Goal: Answer question/provide support: Share knowledge or assist other users

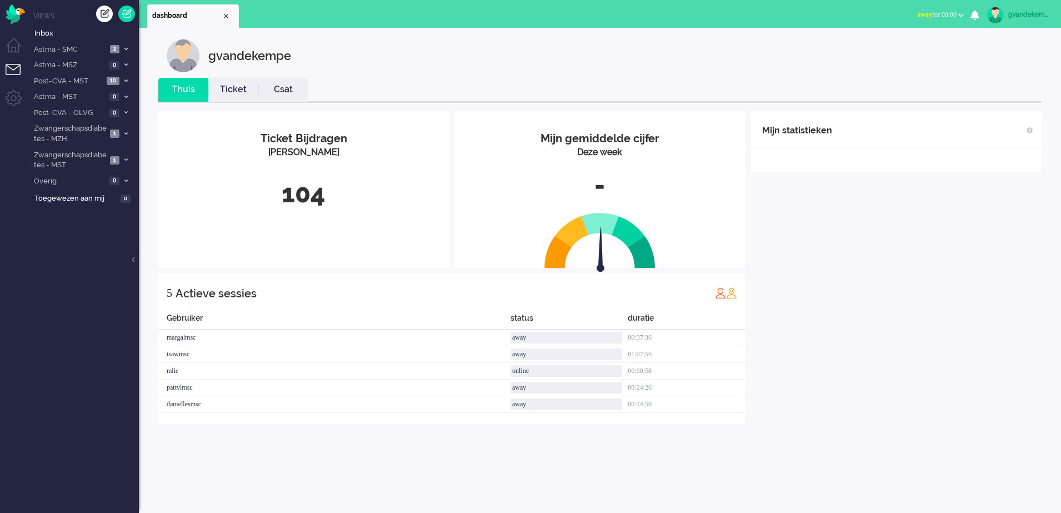
click at [960, 12] on button "away for 00:00" at bounding box center [940, 15] width 60 height 16
click at [889, 50] on label "Online" at bounding box center [918, 49] width 88 height 9
click at [124, 81] on icon at bounding box center [125, 81] width 3 height 4
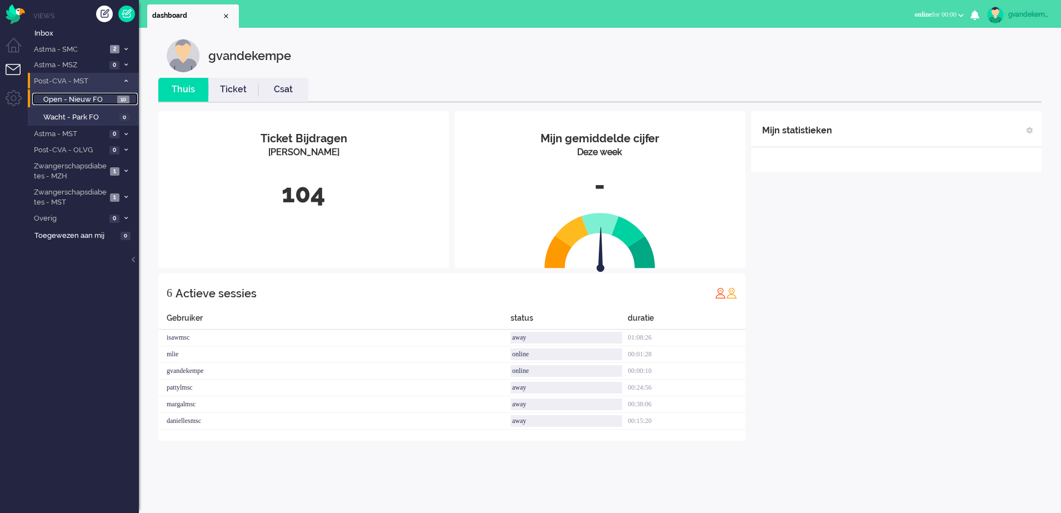
click at [103, 98] on span "Open - Nieuw FO" at bounding box center [78, 99] width 71 height 11
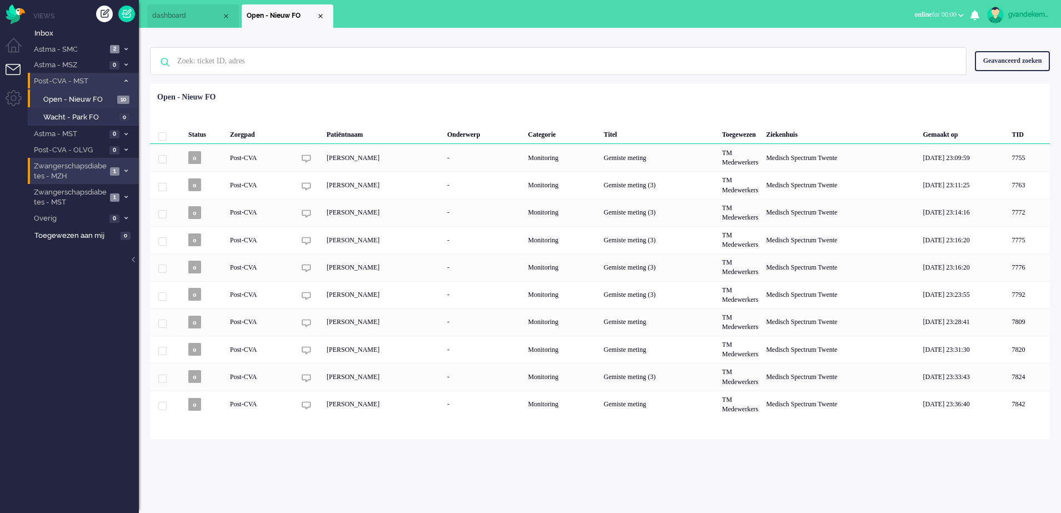
click at [122, 171] on span at bounding box center [126, 171] width 8 height 6
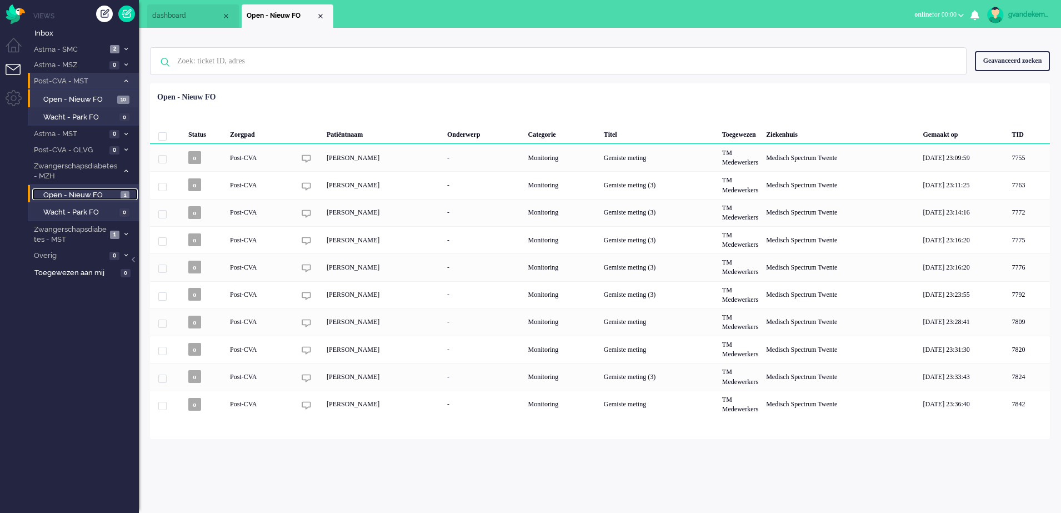
click at [92, 196] on span "Open - Nieuw FO" at bounding box center [80, 195] width 74 height 11
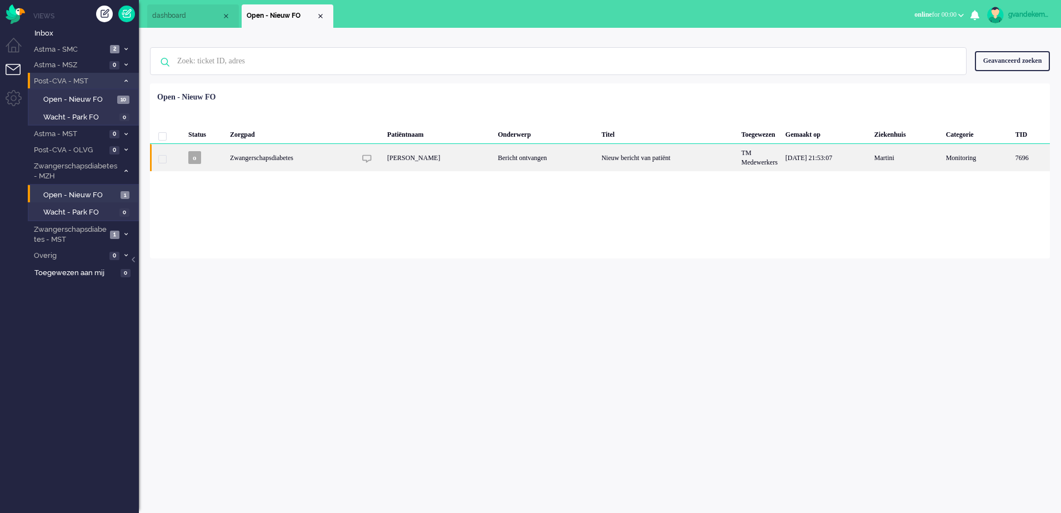
click at [521, 153] on div "Bericht ontvangen" at bounding box center [545, 157] width 103 height 27
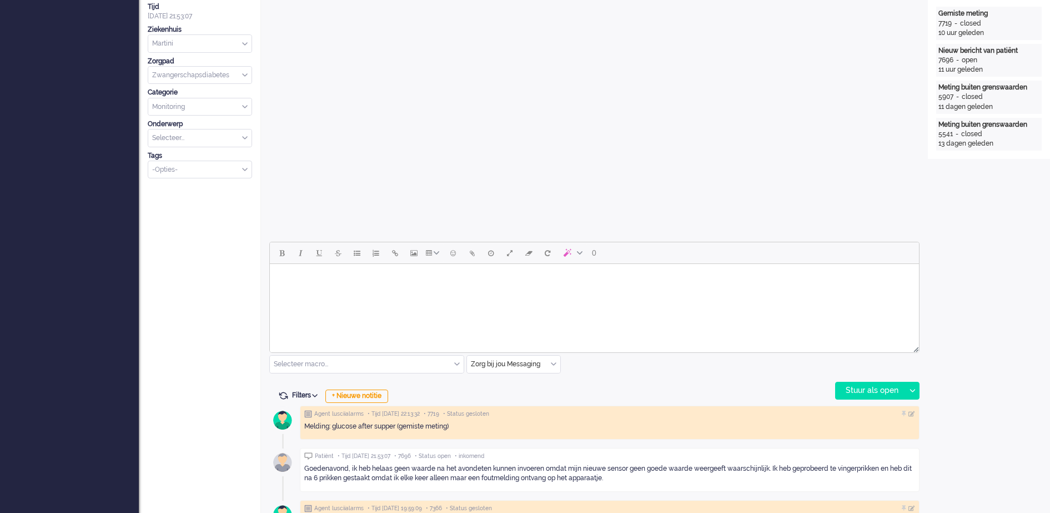
scroll to position [34, 0]
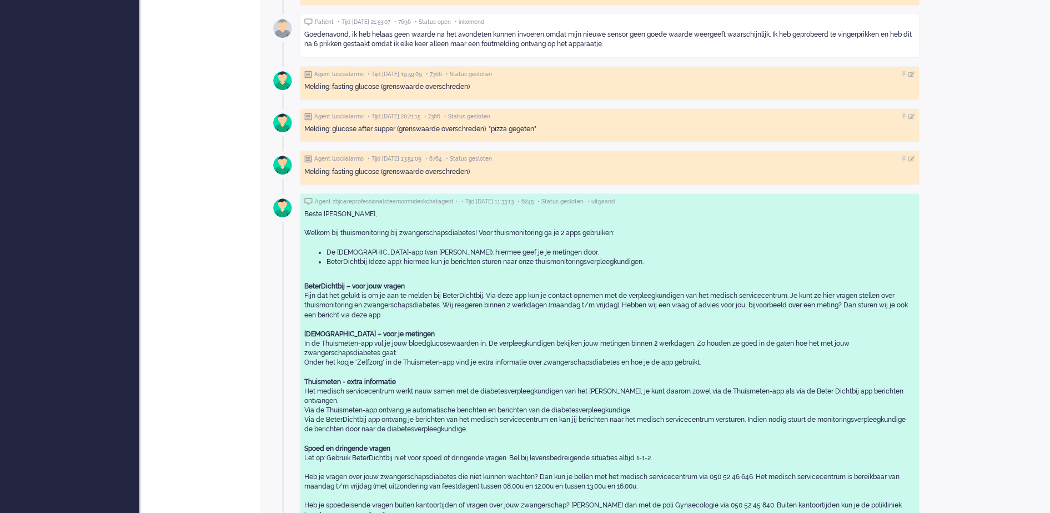
drag, startPoint x: 798, startPoint y: 352, endPoint x: 793, endPoint y: 358, distance: 7.9
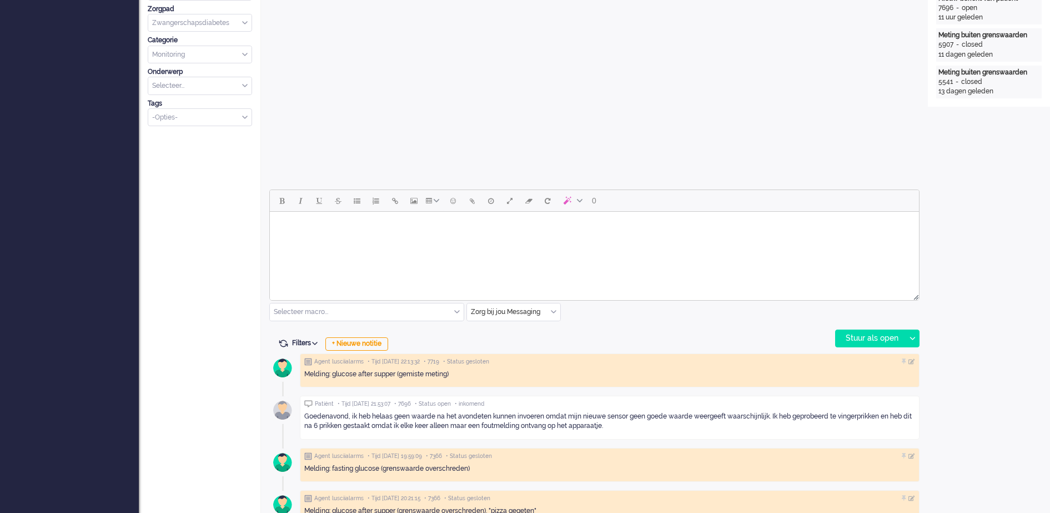
scroll to position [417, 0]
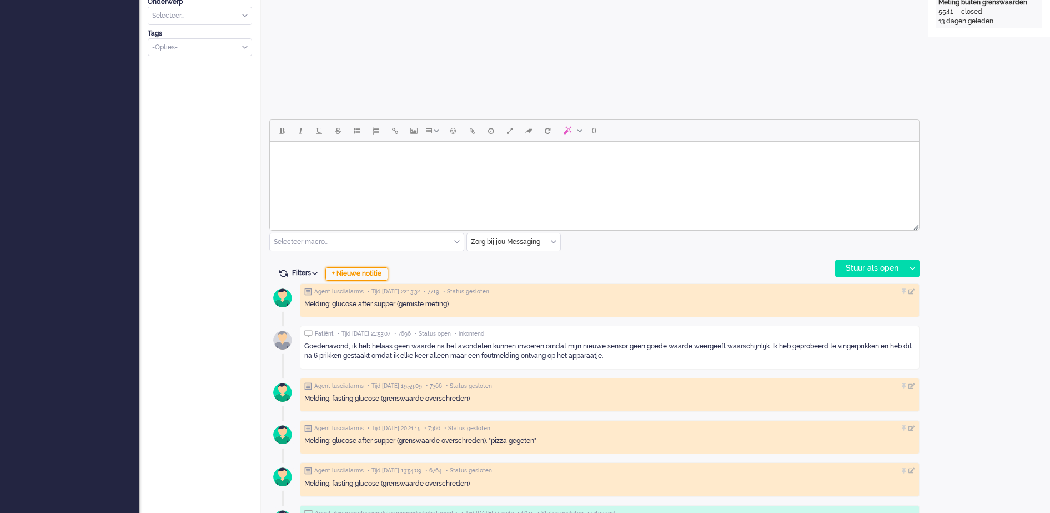
click at [373, 273] on div "+ Nieuwe notitie" at bounding box center [356, 273] width 63 height 13
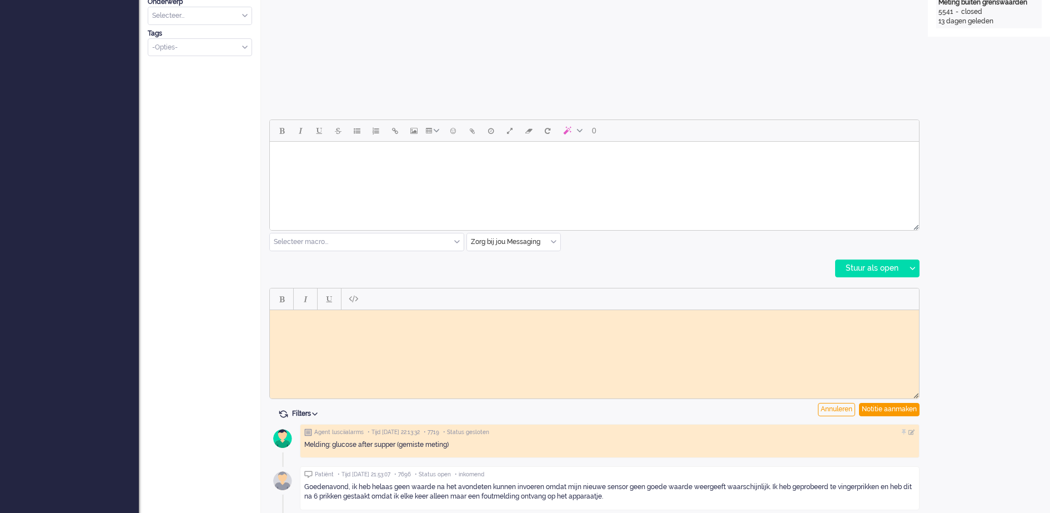
scroll to position [0, 0]
click at [890, 409] on div "Notitie aanmaken" at bounding box center [889, 409] width 61 height 13
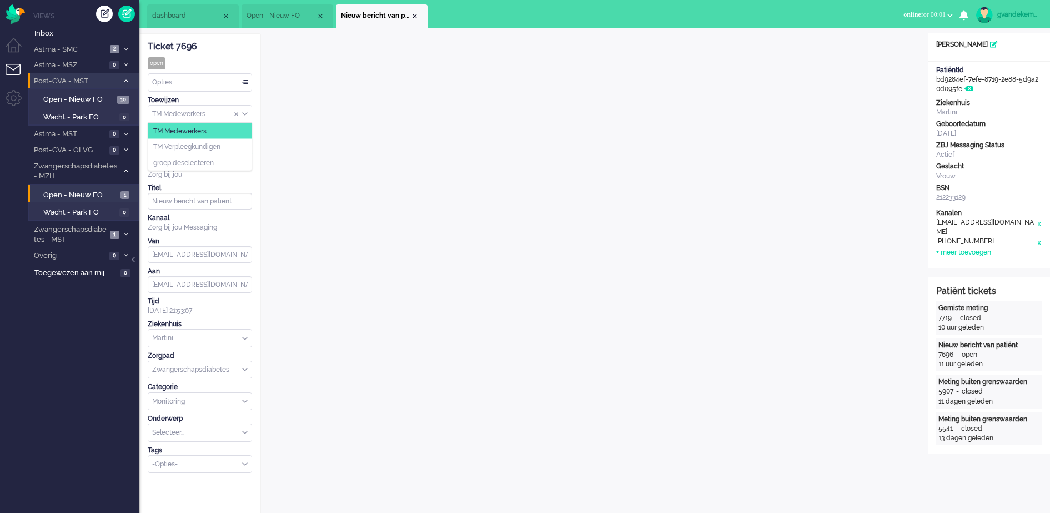
click at [244, 113] on div "TM Medewerkers" at bounding box center [199, 114] width 103 height 17
click at [224, 148] on li "TM Verpleegkundigen" at bounding box center [199, 147] width 103 height 16
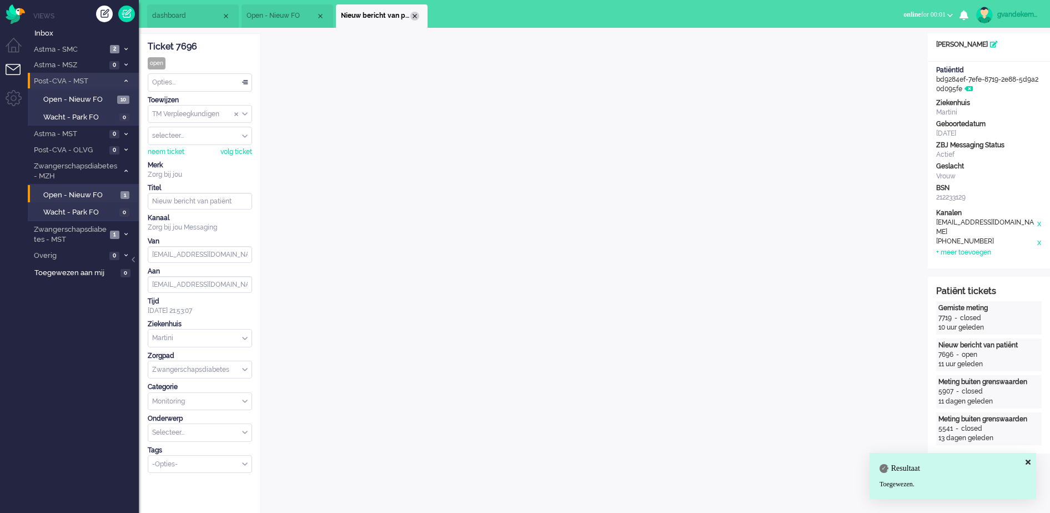
click at [416, 19] on div "Close tab" at bounding box center [414, 16] width 9 height 9
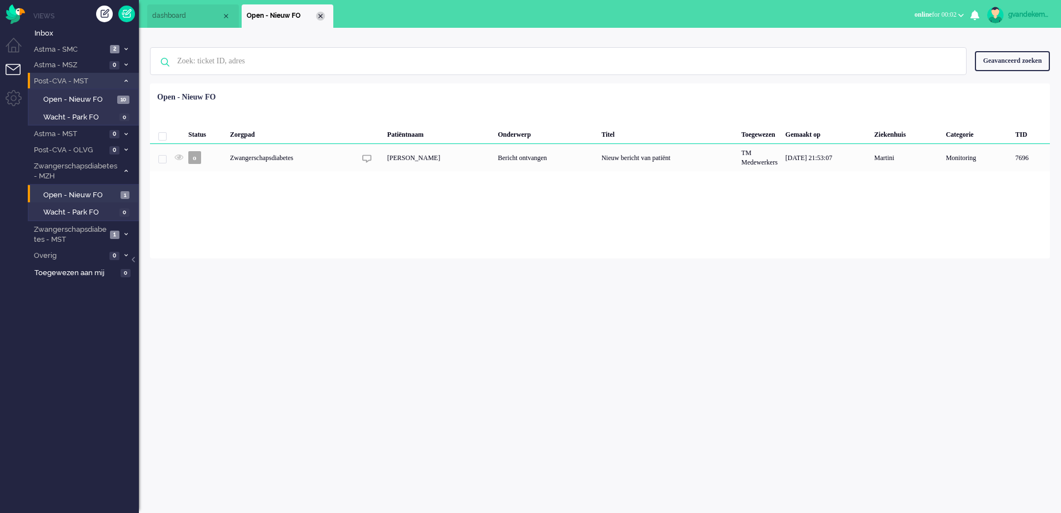
click at [323, 18] on div "Close tab" at bounding box center [320, 16] width 9 height 9
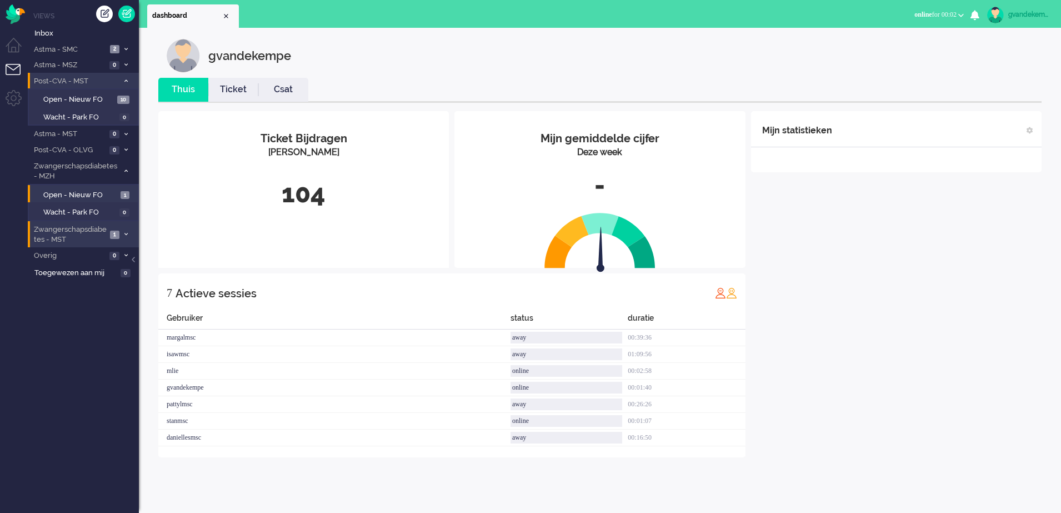
click at [127, 233] on icon at bounding box center [125, 234] width 3 height 4
click at [92, 258] on span "Open - Nieuw FO" at bounding box center [80, 258] width 74 height 11
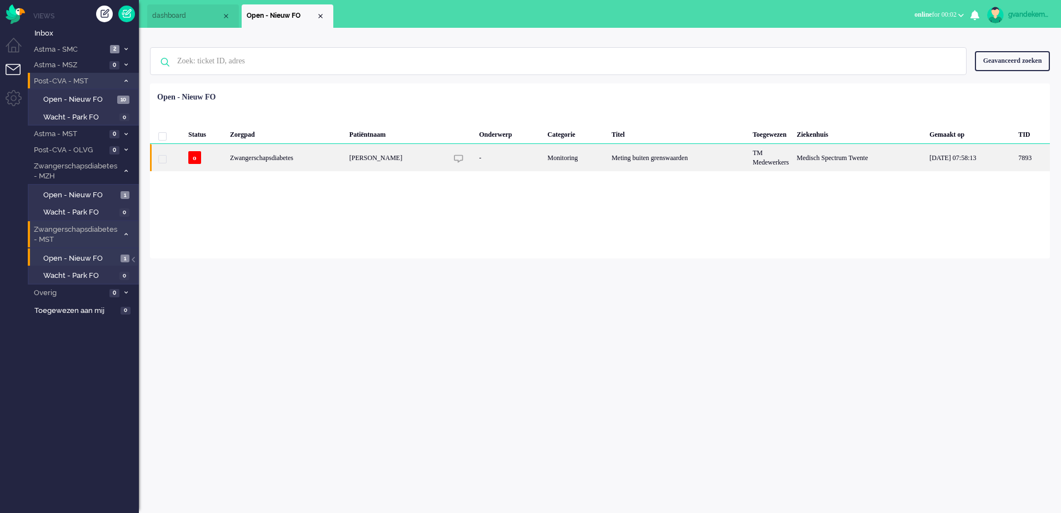
click at [622, 154] on div "Meting buiten grenswaarden" at bounding box center [678, 157] width 141 height 27
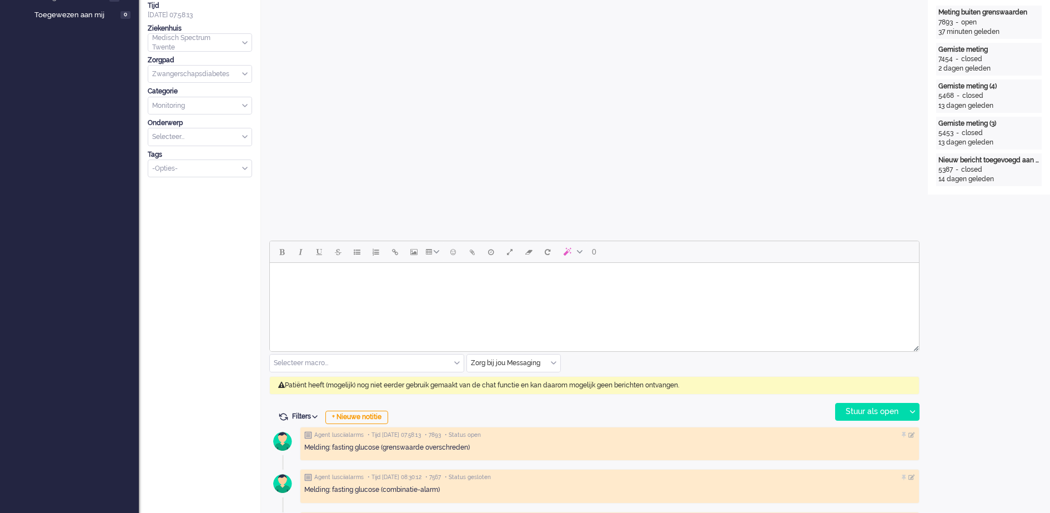
scroll to position [381, 0]
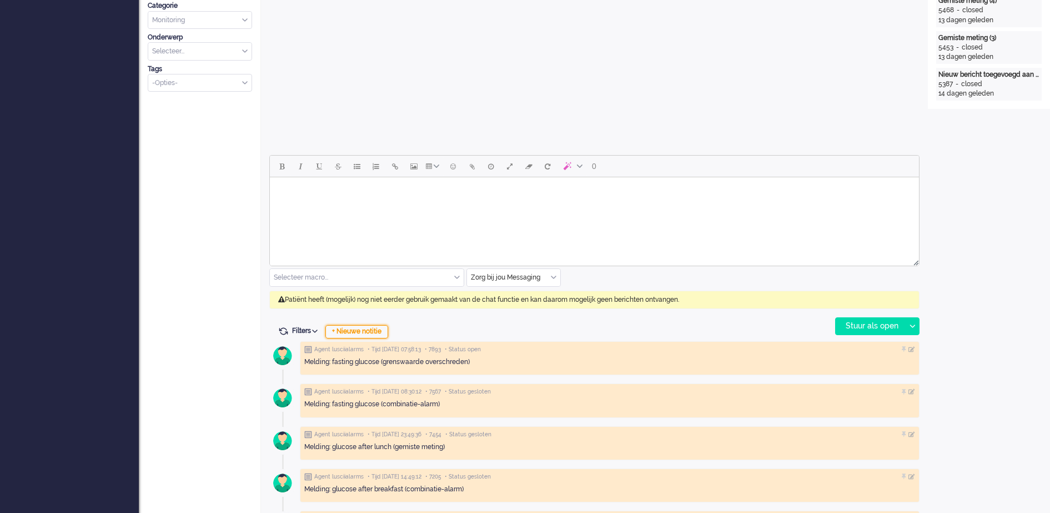
click at [383, 331] on div "+ Nieuwe notitie" at bounding box center [356, 331] width 63 height 13
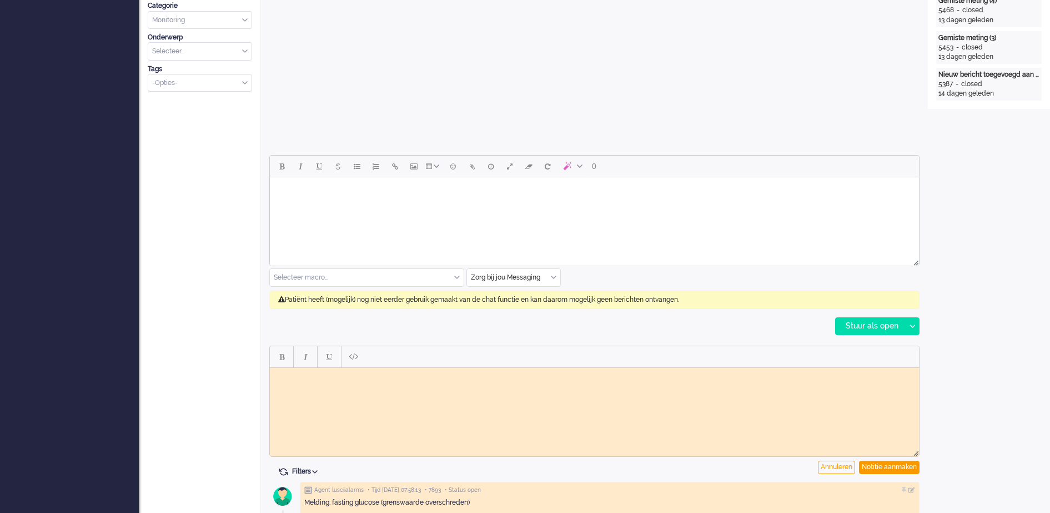
scroll to position [0, 0]
click at [874, 466] on div "Notitie aanmaken" at bounding box center [889, 466] width 61 height 13
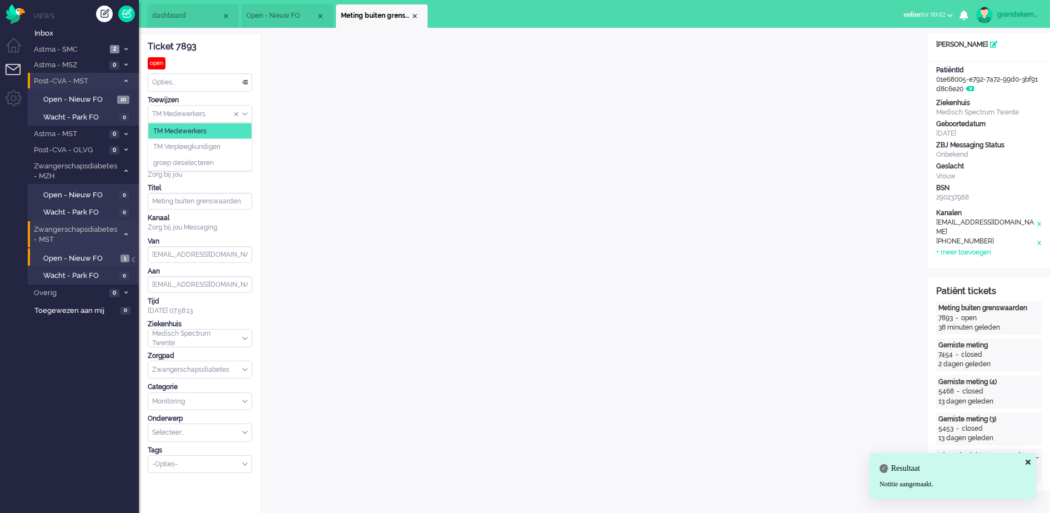
click at [244, 114] on div "TM Medewerkers" at bounding box center [199, 114] width 103 height 17
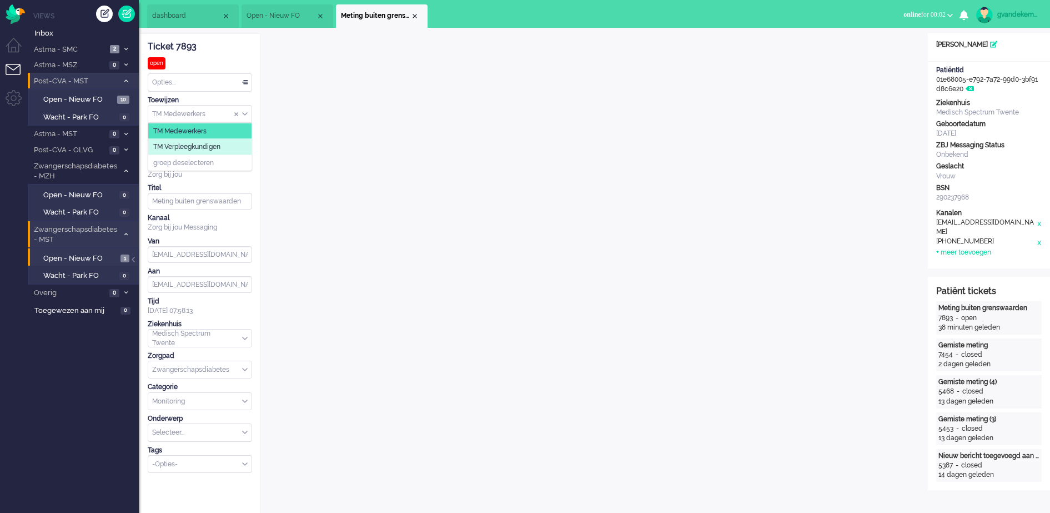
click at [228, 146] on li "TM Verpleegkundigen" at bounding box center [199, 147] width 103 height 16
click at [415, 17] on div "Close tab" at bounding box center [414, 16] width 9 height 9
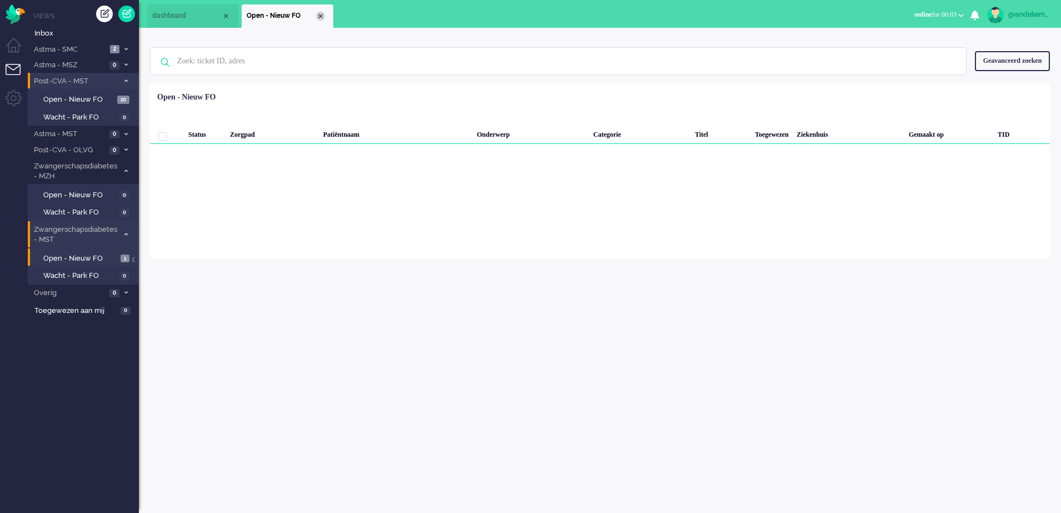
click at [322, 14] on div "Close tab" at bounding box center [320, 16] width 9 height 9
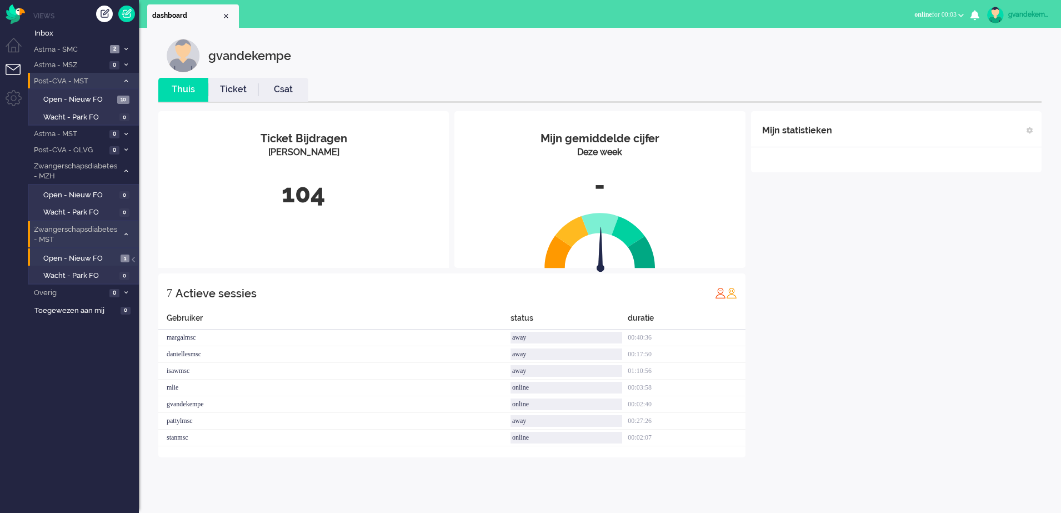
click at [127, 234] on icon at bounding box center [125, 234] width 3 height 4
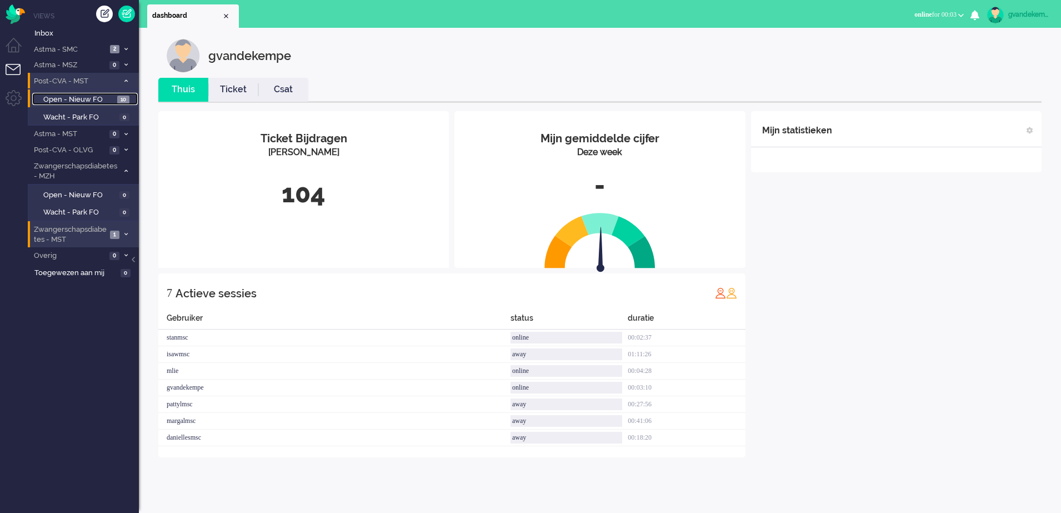
click at [91, 102] on span "Open - Nieuw FO" at bounding box center [78, 99] width 71 height 11
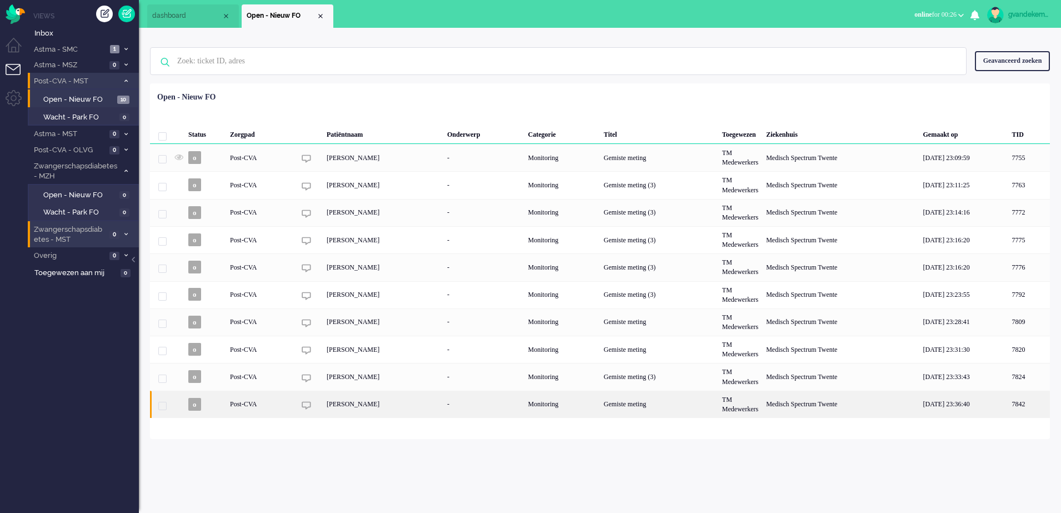
click at [843, 400] on div "Medisch Spectrum Twente" at bounding box center [840, 403] width 157 height 27
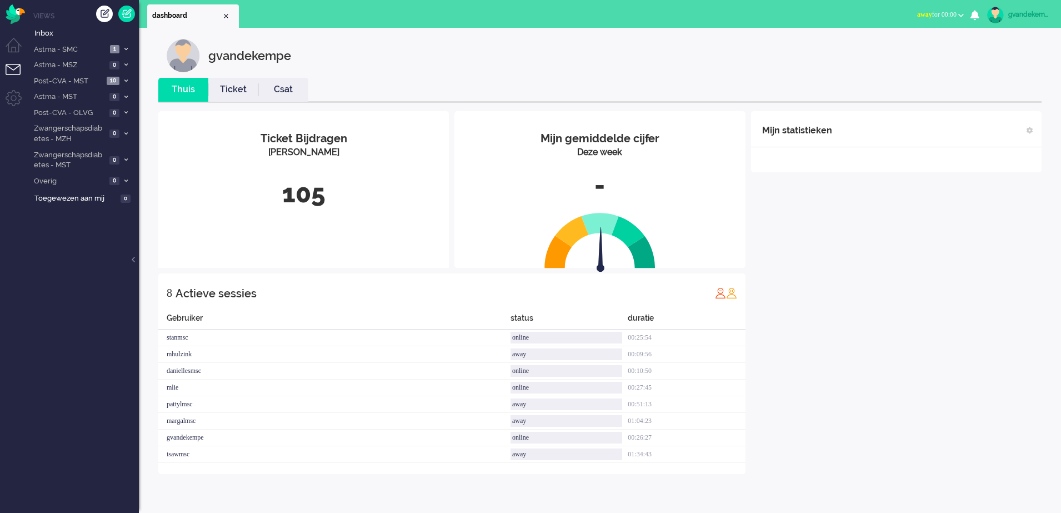
click at [962, 14] on b "button" at bounding box center [961, 15] width 6 height 4
click at [879, 49] on label "Online" at bounding box center [918, 49] width 88 height 9
click at [127, 79] on icon at bounding box center [125, 81] width 3 height 4
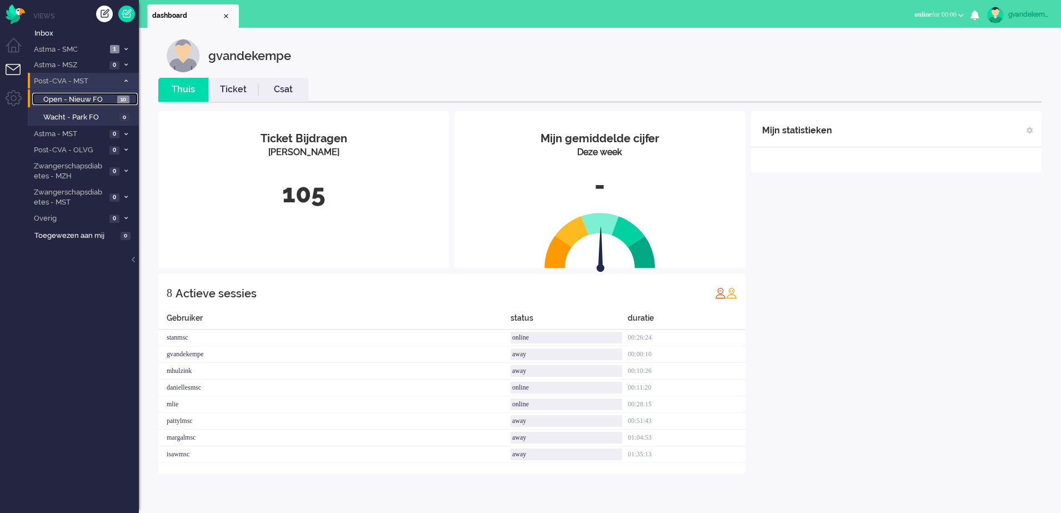
click at [96, 98] on span "Open - Nieuw FO" at bounding box center [78, 99] width 71 height 11
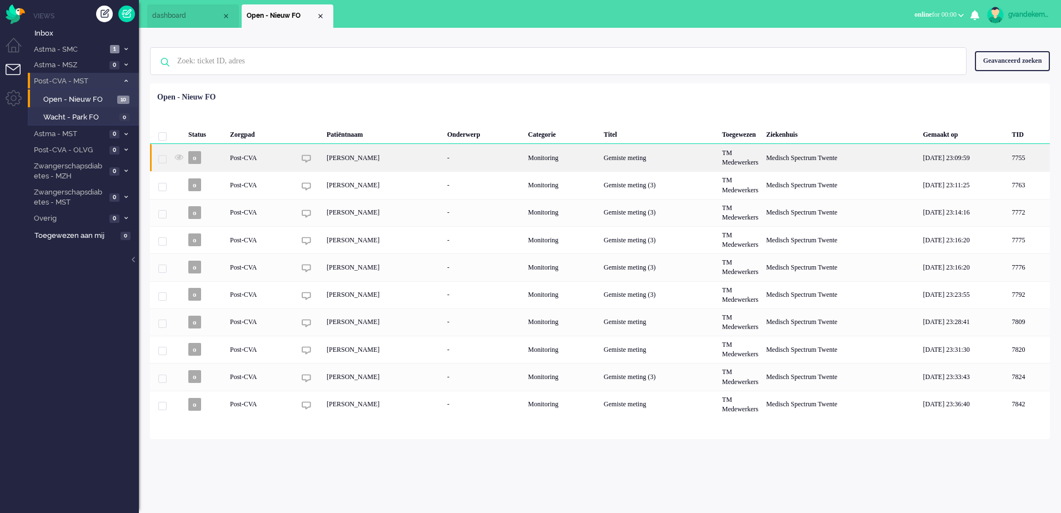
click at [651, 159] on div "Gemiste meting" at bounding box center [659, 157] width 118 height 27
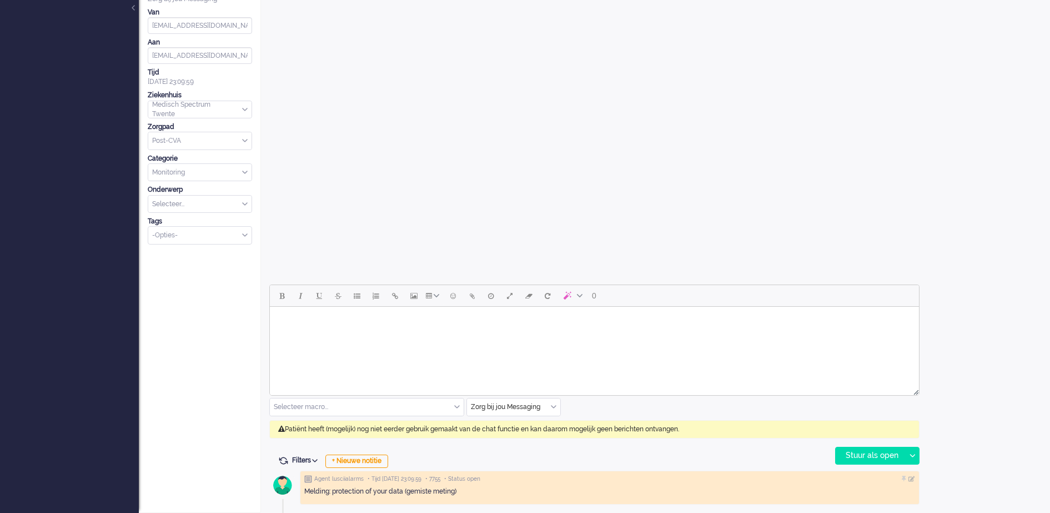
scroll to position [34, 0]
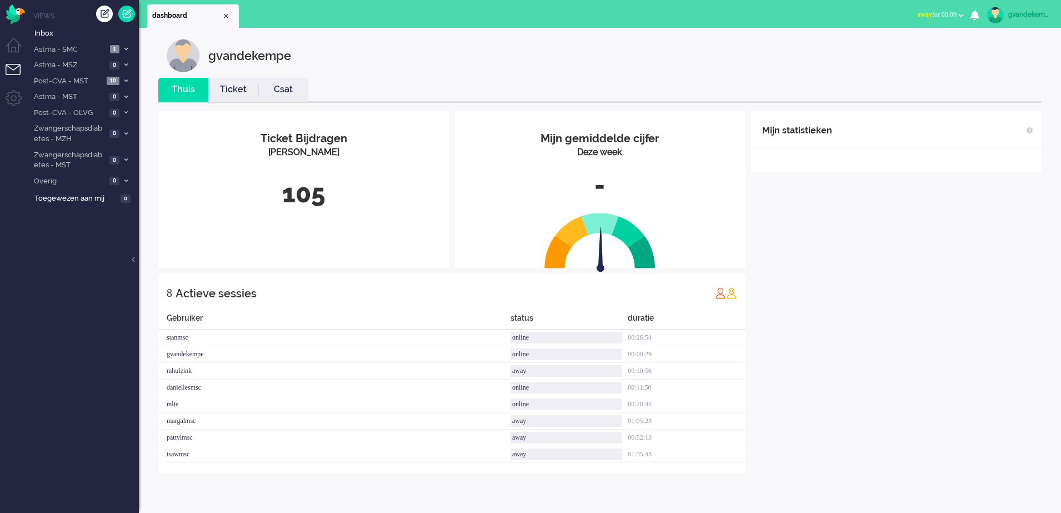
click at [958, 12] on button "away for 00:00" at bounding box center [940, 15] width 60 height 16
click at [882, 50] on label "Online" at bounding box center [918, 49] width 88 height 9
click at [619, 441] on div "away" at bounding box center [566, 438] width 112 height 12
click at [965, 14] on button "online for 00:00" at bounding box center [939, 15] width 63 height 16
click at [886, 52] on label "Online" at bounding box center [918, 49] width 88 height 9
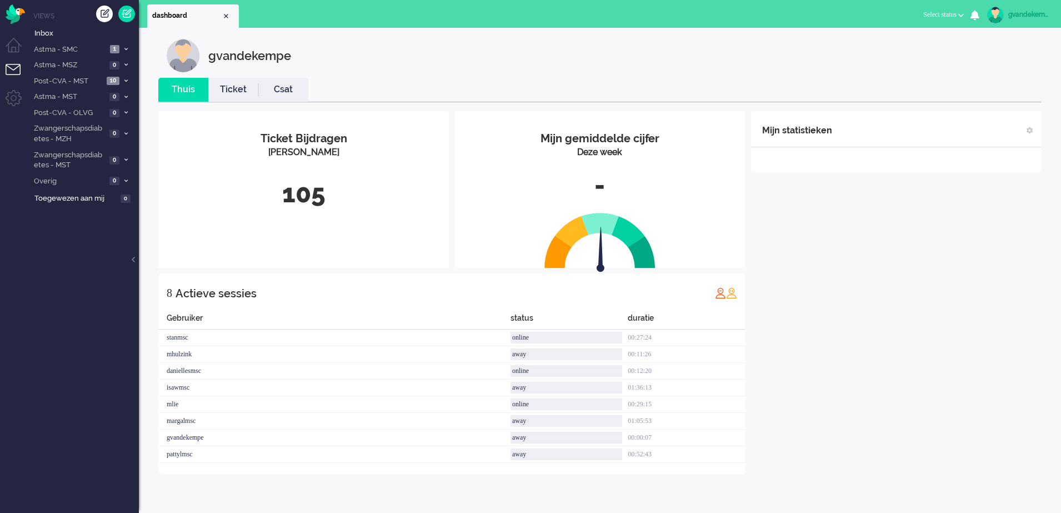
click at [871, 315] on div "Mijn statistieken + Statistieken toevoegen Bel tijd (gemiddelde dag) Wrapup tij…" at bounding box center [896, 292] width 290 height 363
click at [120, 81] on li "Post-CVA - MST 10" at bounding box center [83, 81] width 111 height 16
click at [103, 97] on span "Open - Nieuw FO" at bounding box center [78, 99] width 71 height 11
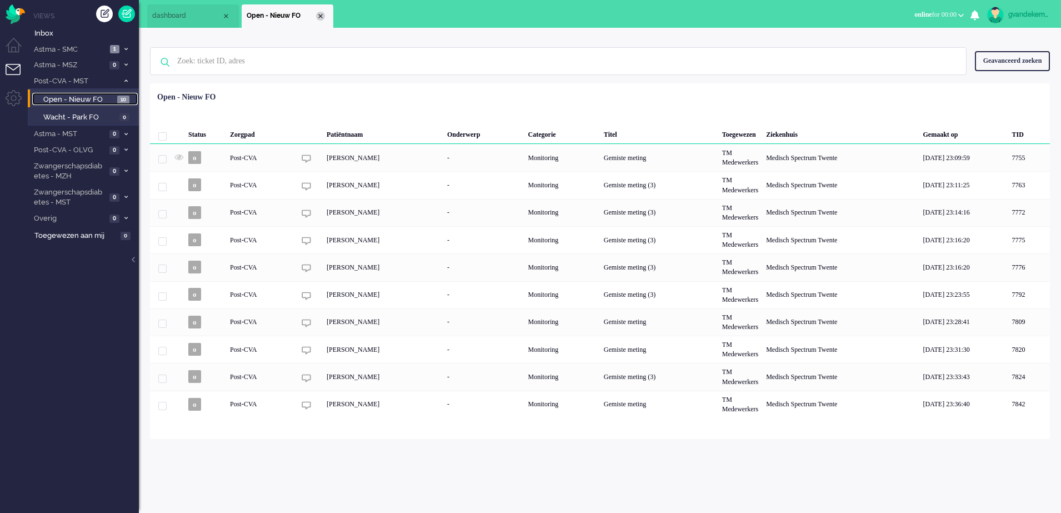
click at [322, 12] on div "Close tab" at bounding box center [320, 16] width 9 height 9
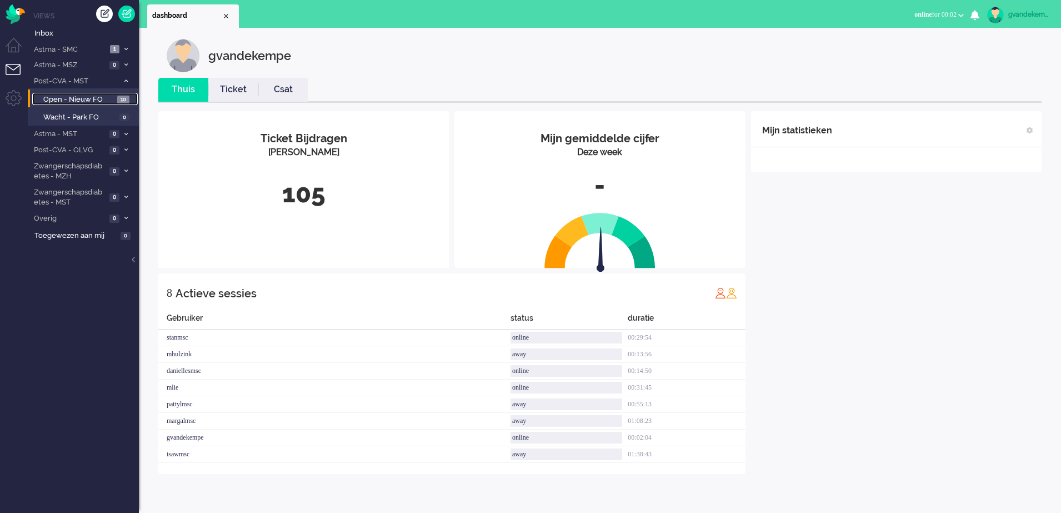
click at [116, 101] on link "Open - Nieuw FO 10" at bounding box center [85, 99] width 106 height 12
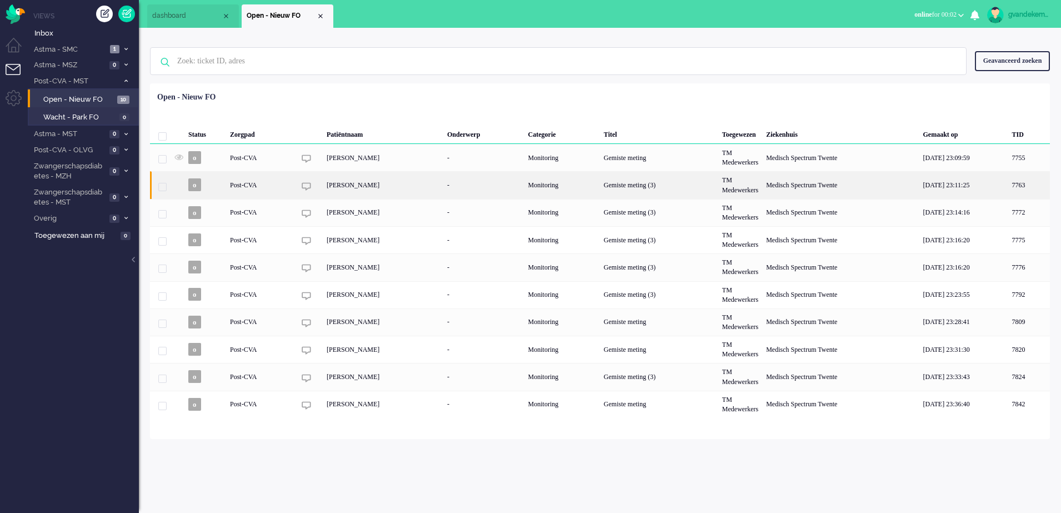
click at [427, 183] on div "[PERSON_NAME]" at bounding box center [383, 184] width 121 height 27
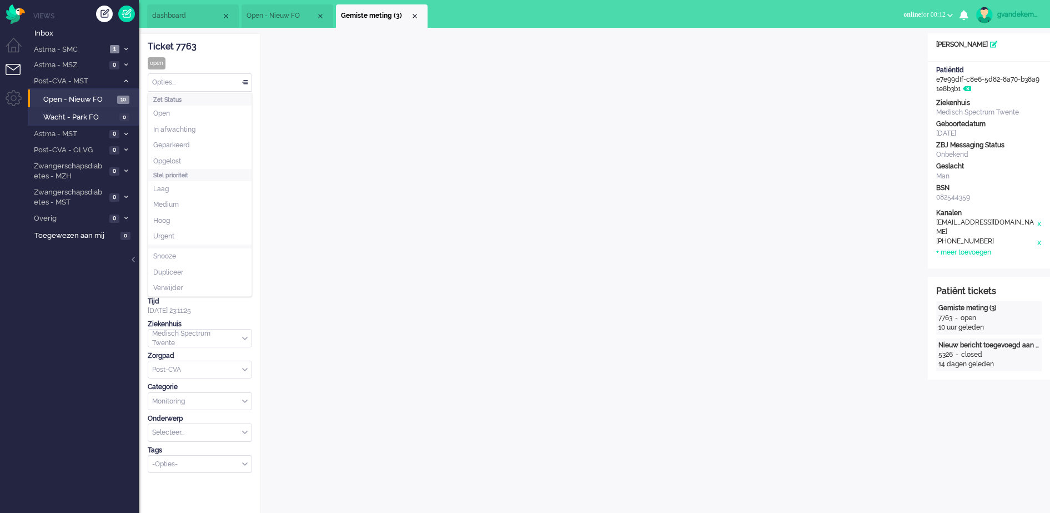
click at [243, 82] on div "Opties..." at bounding box center [199, 82] width 103 height 17
click at [176, 156] on li "Opgelost" at bounding box center [199, 161] width 103 height 16
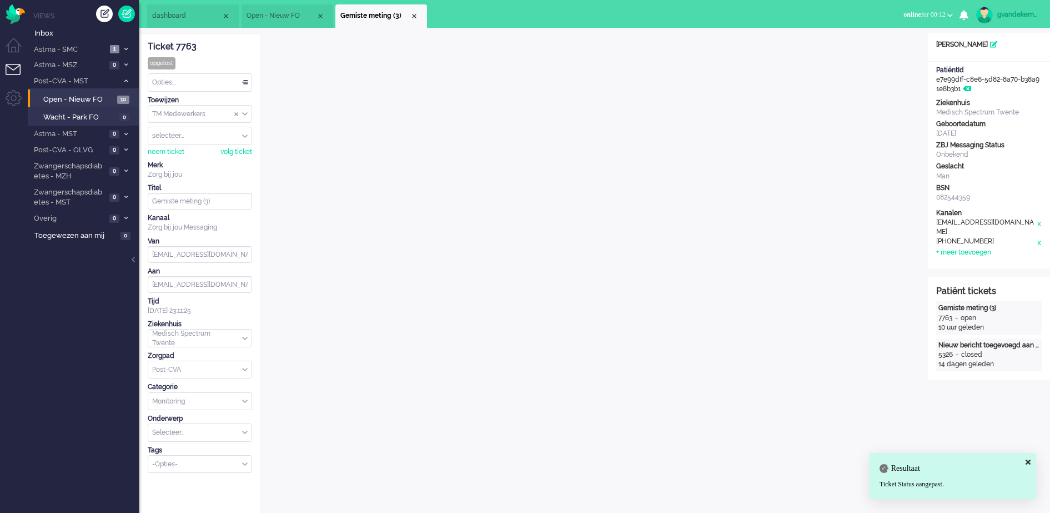
click at [413, 12] on div "Close tab" at bounding box center [414, 16] width 9 height 9
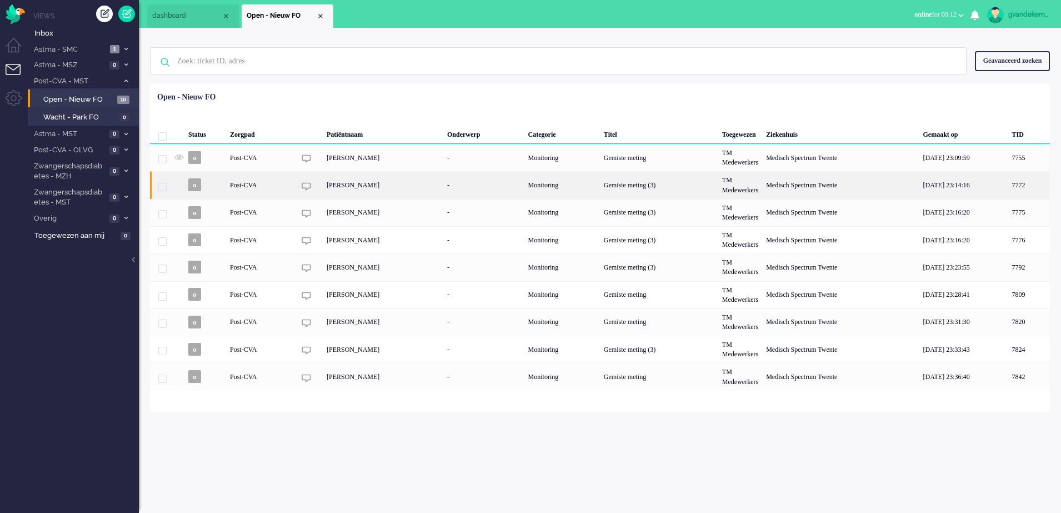
click at [583, 189] on div "Monitoring" at bounding box center [562, 184] width 76 height 27
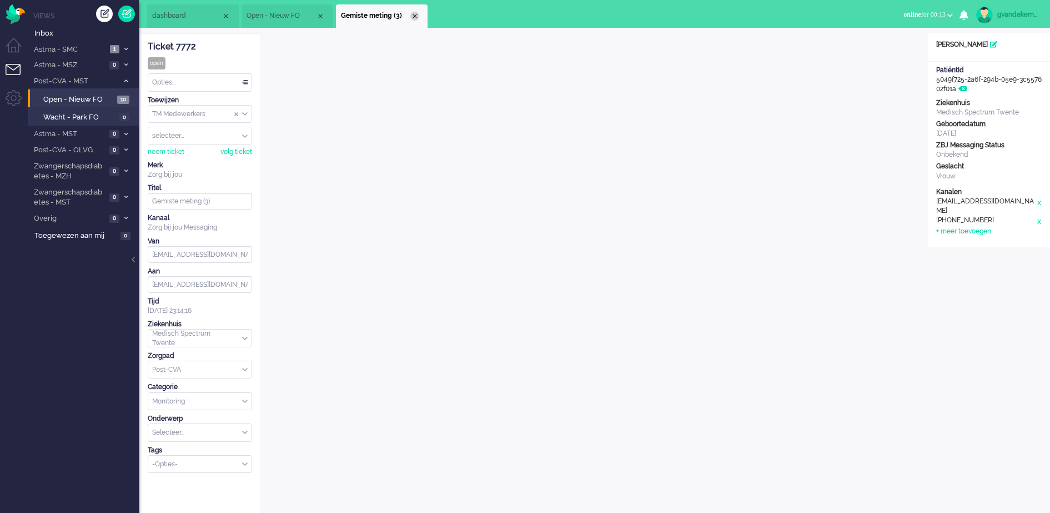
click at [412, 15] on div "Close tab" at bounding box center [414, 16] width 9 height 9
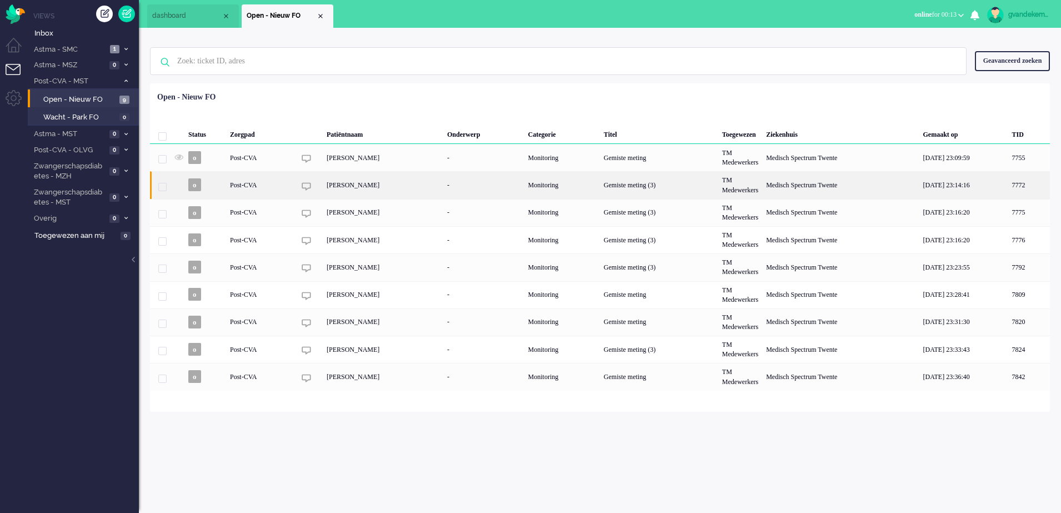
click at [554, 188] on div "Monitoring" at bounding box center [562, 184] width 76 height 27
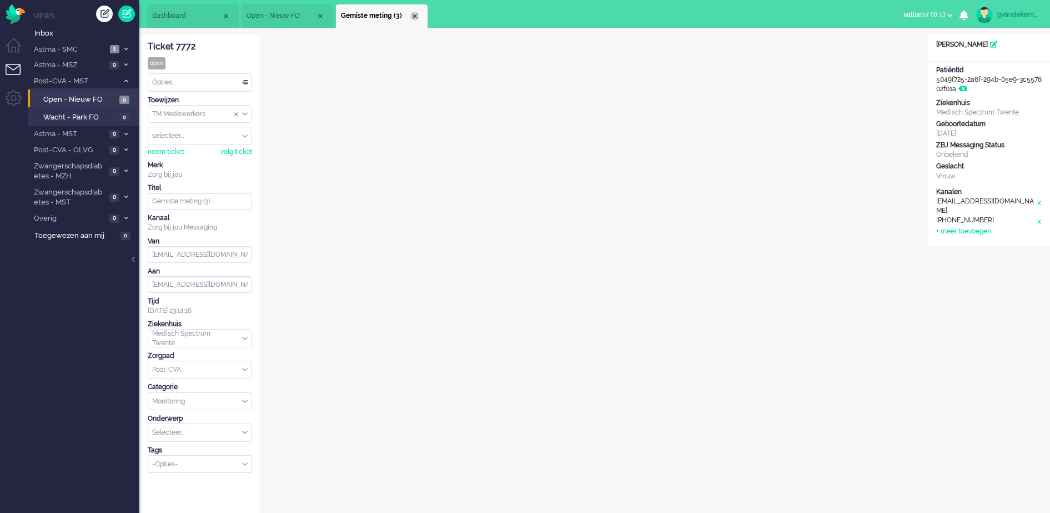
click at [417, 15] on div "Close tab" at bounding box center [414, 16] width 9 height 9
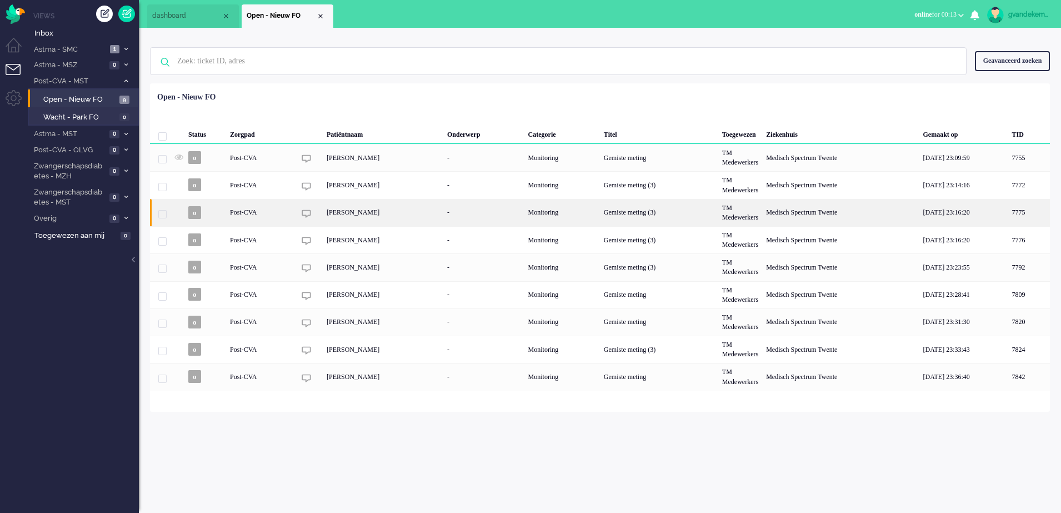
click at [384, 215] on div "[PERSON_NAME]" at bounding box center [383, 212] width 121 height 27
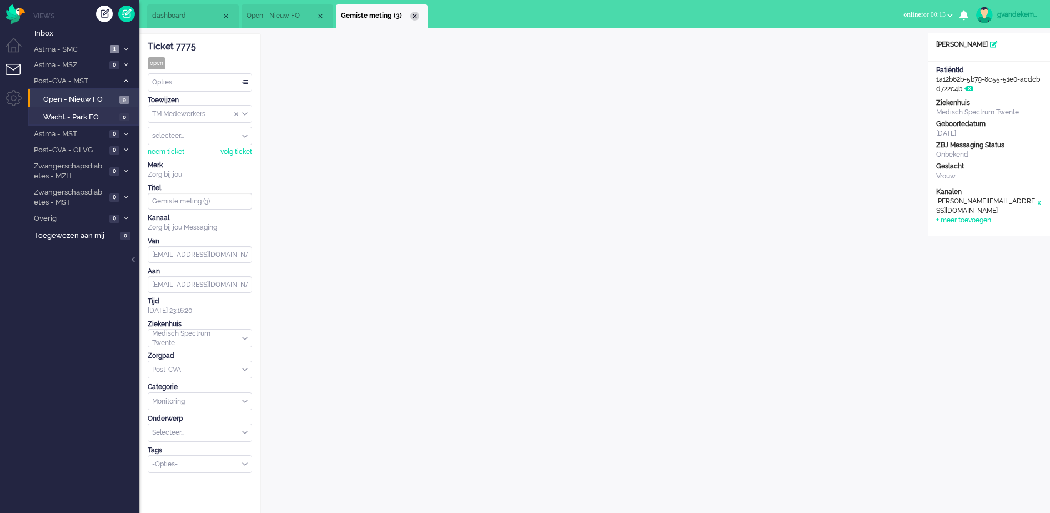
click at [414, 17] on div "Close tab" at bounding box center [414, 16] width 9 height 9
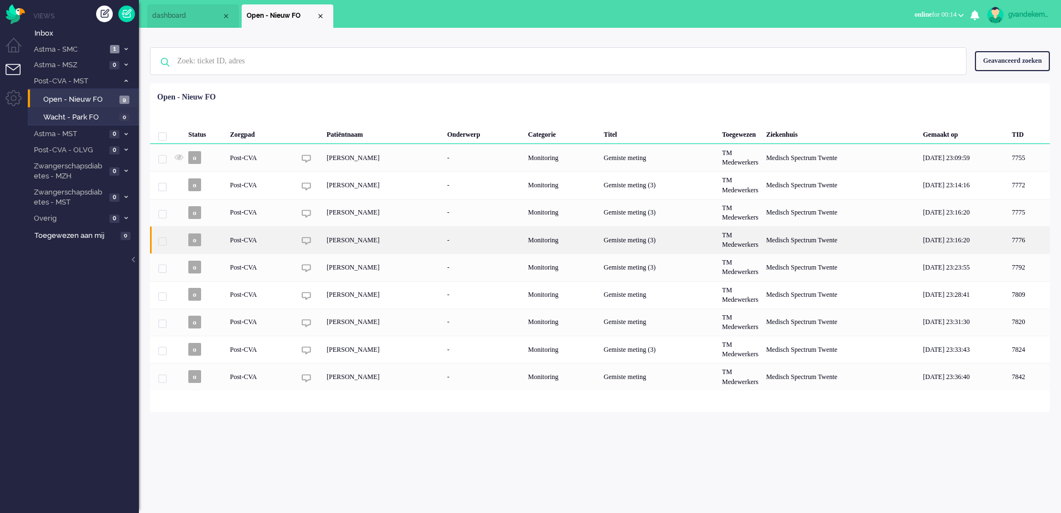
click at [393, 242] on div "[PERSON_NAME]" at bounding box center [383, 239] width 121 height 27
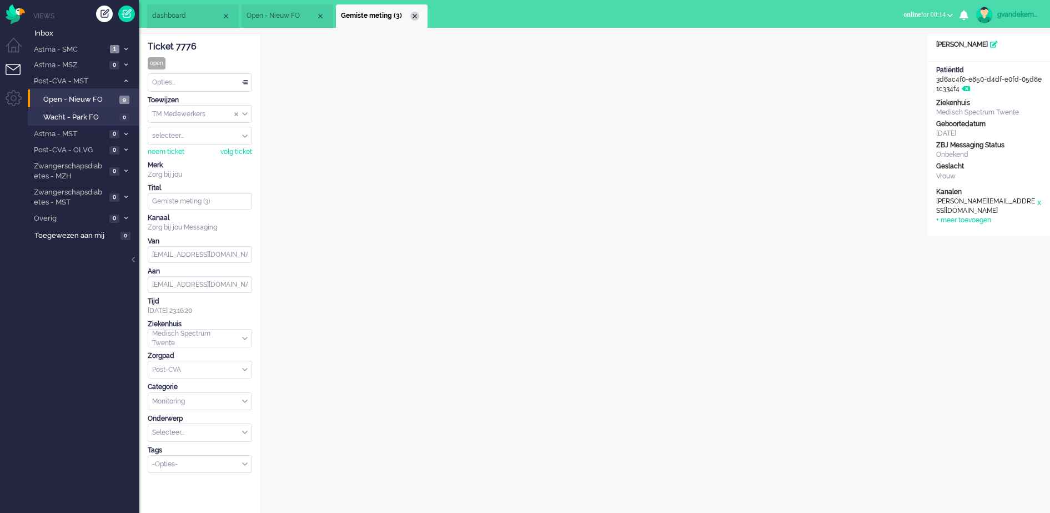
click at [414, 16] on div "Close tab" at bounding box center [414, 16] width 9 height 9
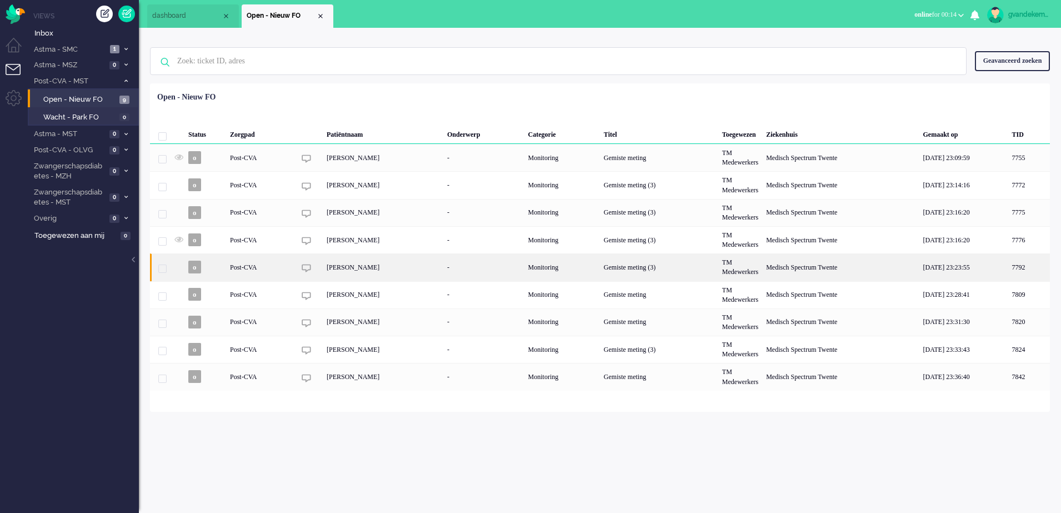
click at [337, 269] on div "[PERSON_NAME]" at bounding box center [383, 266] width 121 height 27
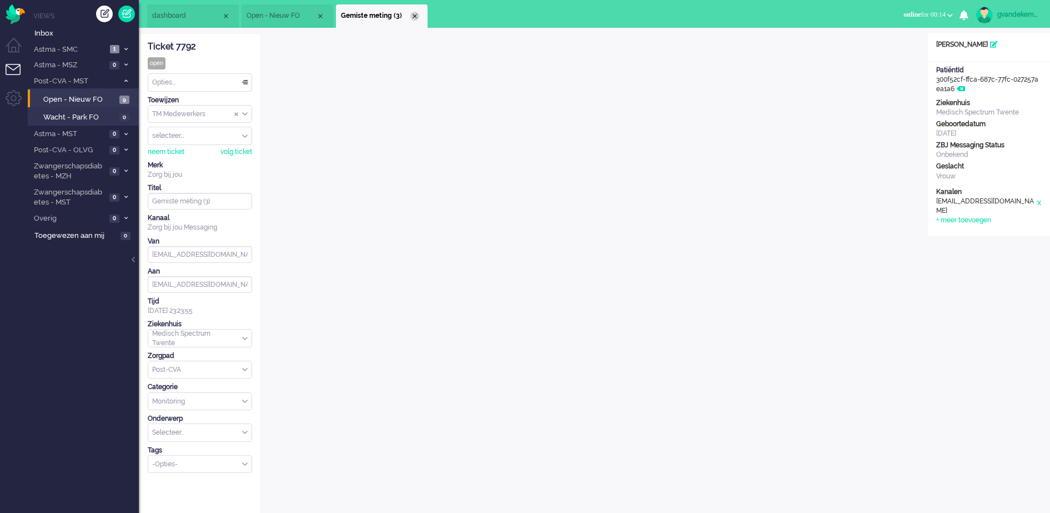
click at [416, 16] on div "Close tab" at bounding box center [414, 16] width 9 height 9
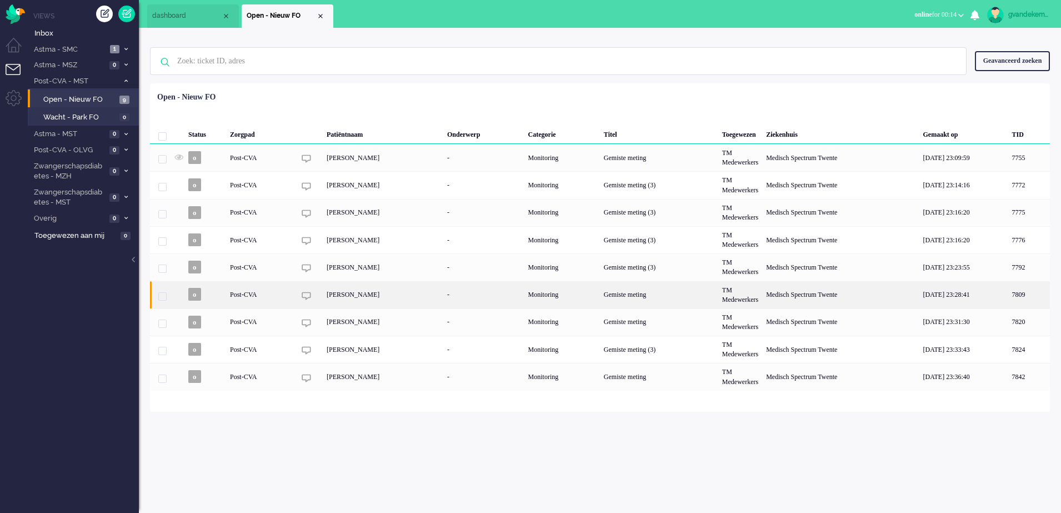
click at [344, 290] on div "[PERSON_NAME]" at bounding box center [383, 294] width 121 height 27
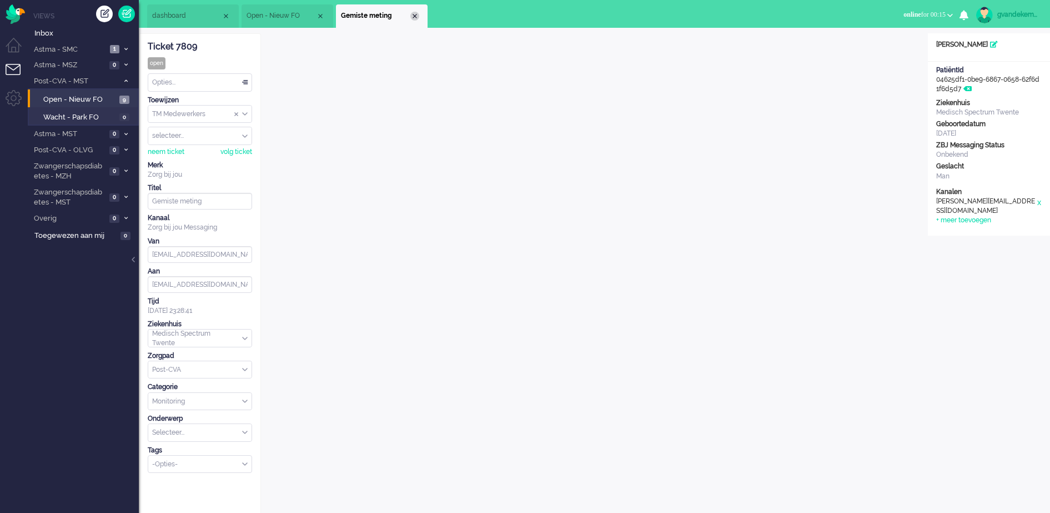
click at [415, 16] on div "Close tab" at bounding box center [414, 16] width 9 height 9
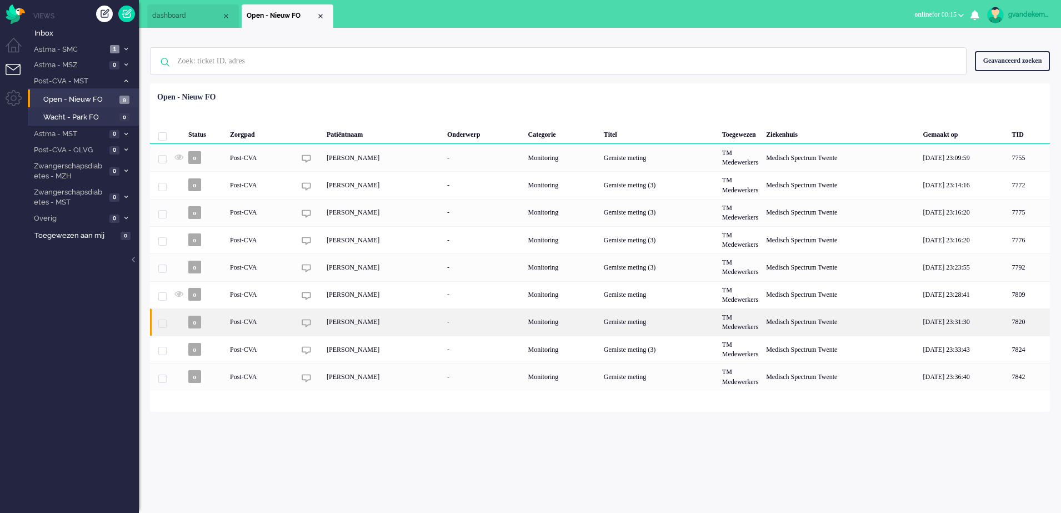
click at [344, 323] on div "[PERSON_NAME]" at bounding box center [383, 321] width 121 height 27
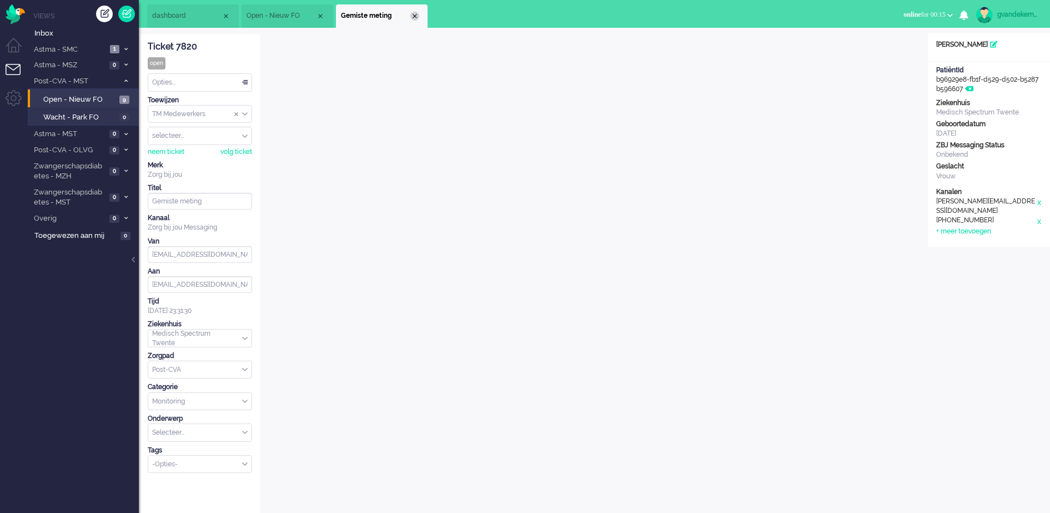
click at [414, 16] on div "Close tab" at bounding box center [414, 16] width 9 height 9
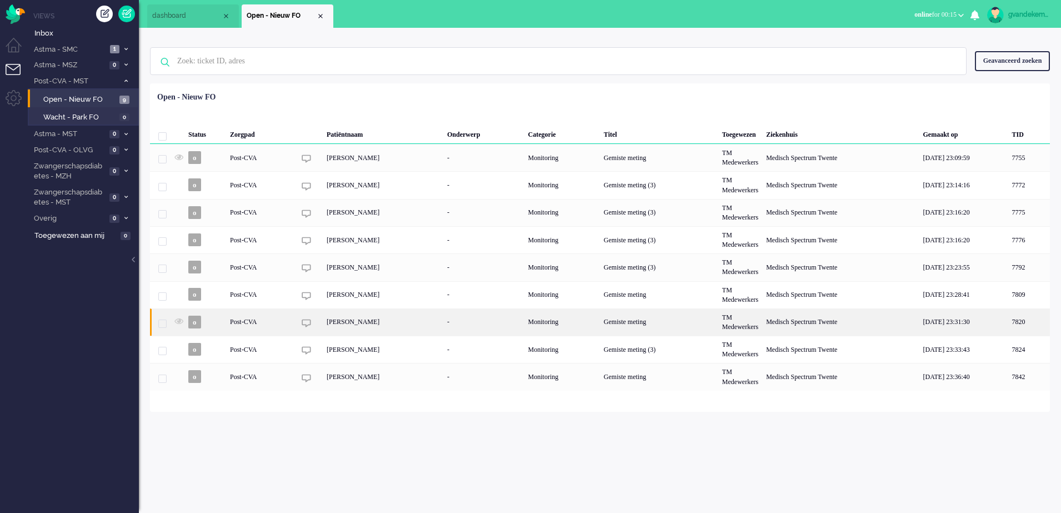
click at [366, 323] on div "[PERSON_NAME]" at bounding box center [383, 321] width 121 height 27
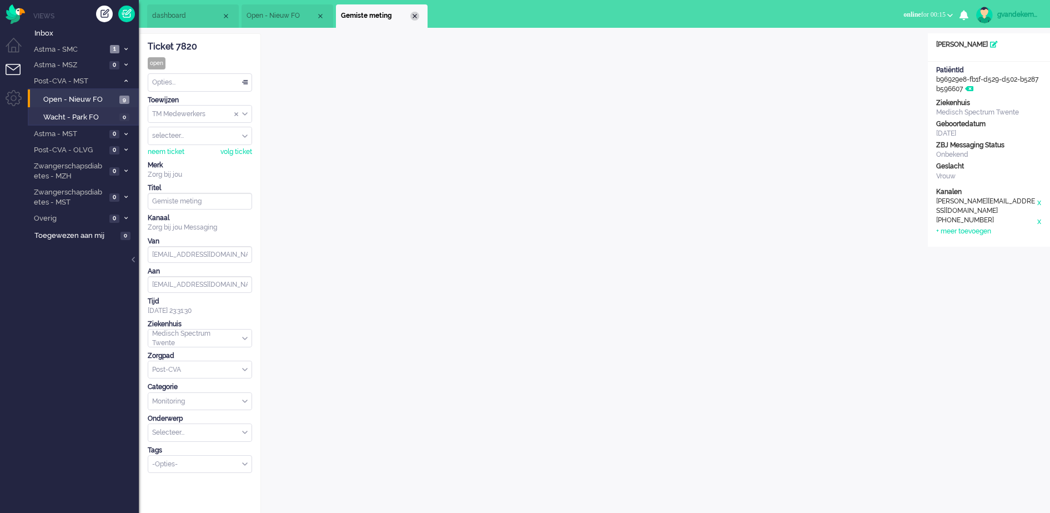
click at [415, 18] on div "Close tab" at bounding box center [414, 16] width 9 height 9
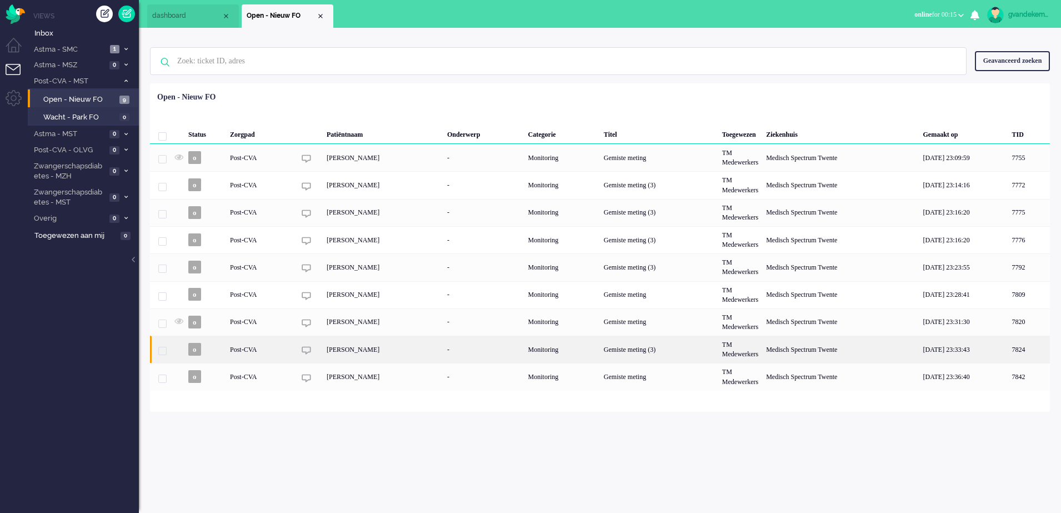
click at [353, 348] on div "[PERSON_NAME]" at bounding box center [383, 348] width 121 height 27
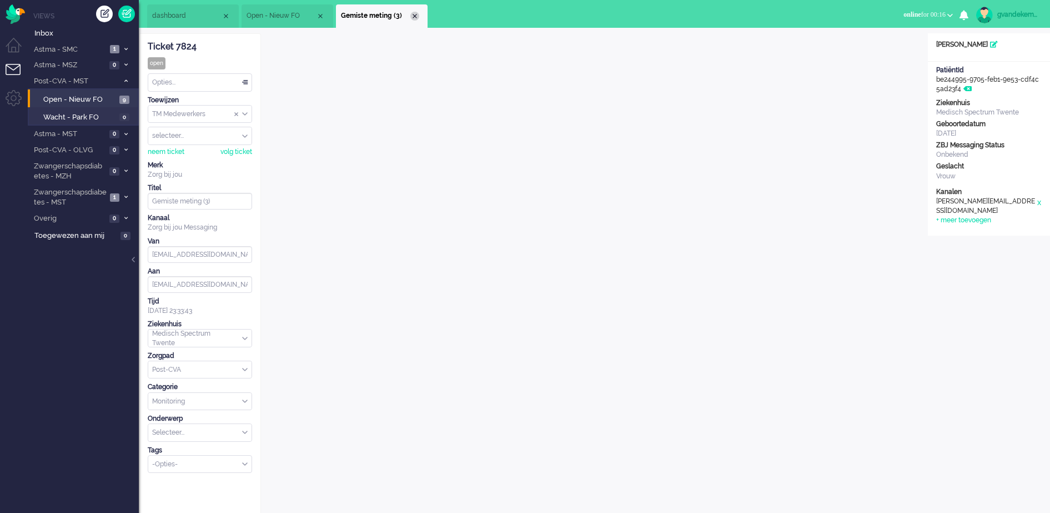
click at [417, 13] on div "Close tab" at bounding box center [414, 16] width 9 height 9
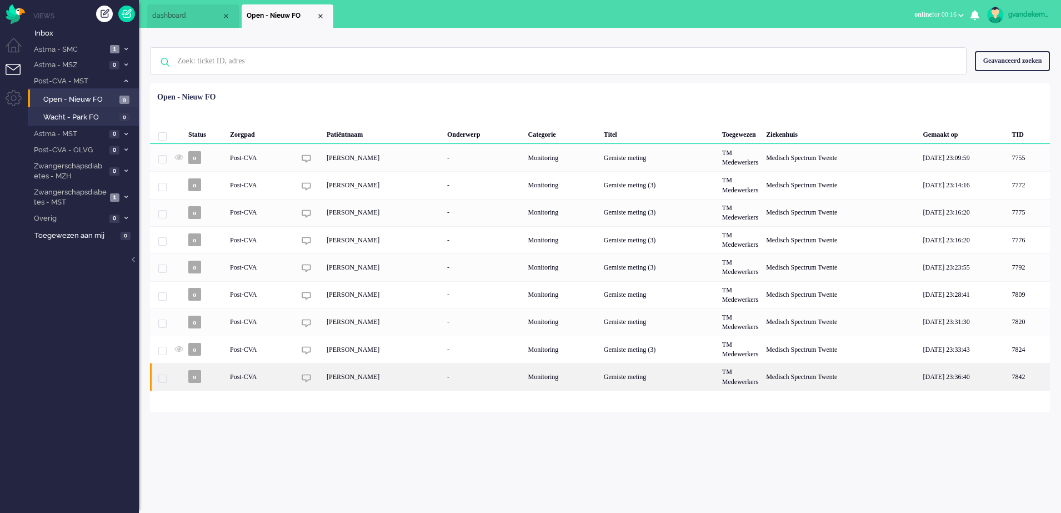
click at [434, 375] on div "[PERSON_NAME]" at bounding box center [383, 376] width 121 height 27
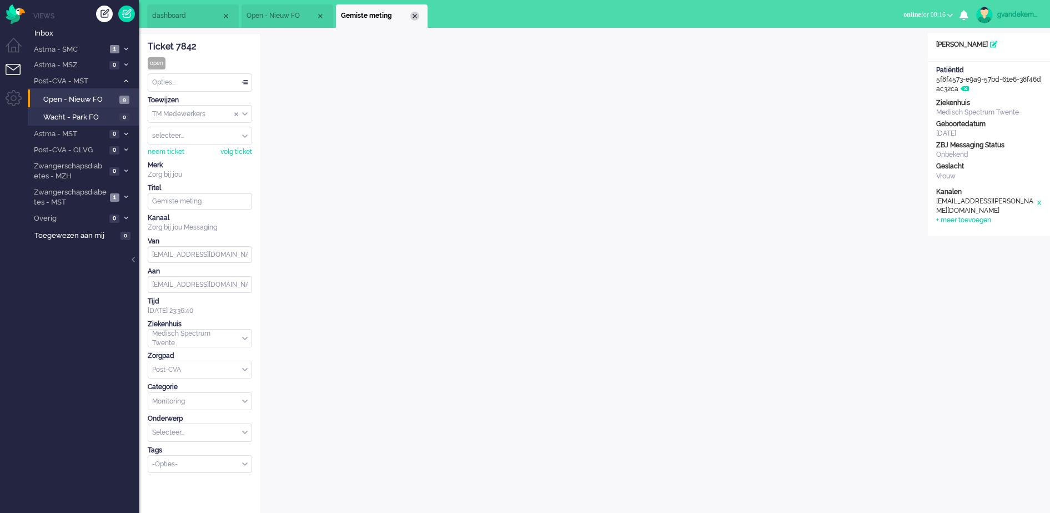
click at [415, 13] on div "Close tab" at bounding box center [414, 16] width 9 height 9
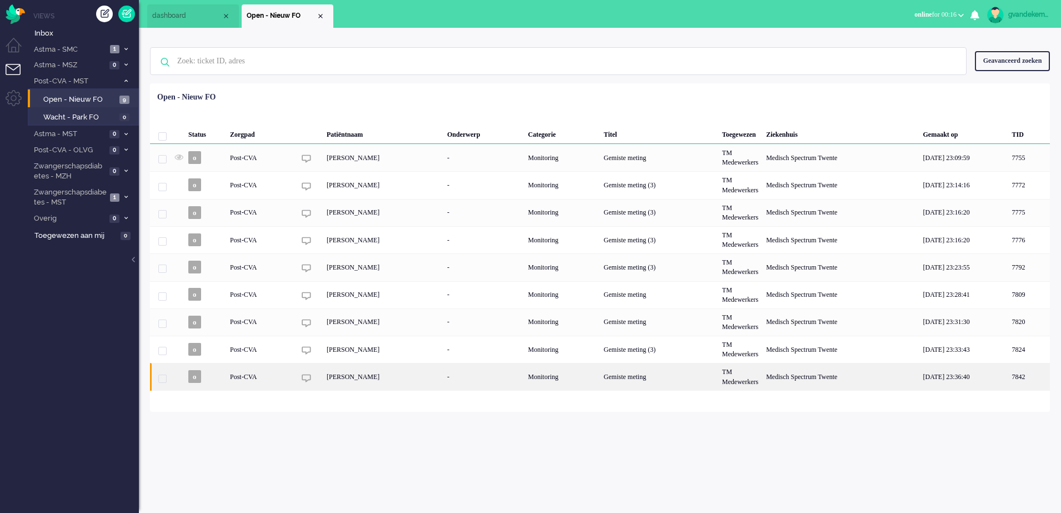
click at [696, 382] on div "Gemiste meting" at bounding box center [659, 376] width 118 height 27
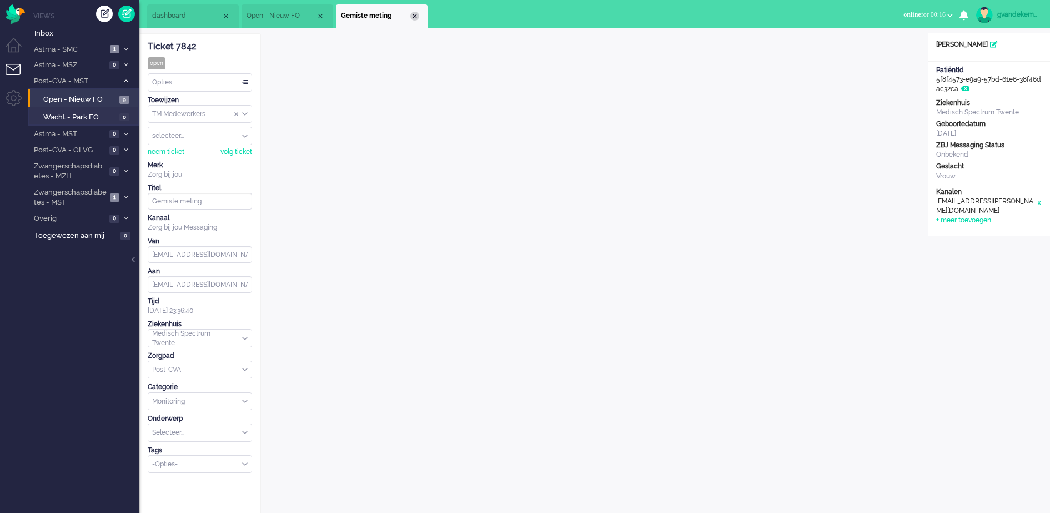
click at [413, 14] on div "Close tab" at bounding box center [414, 16] width 9 height 9
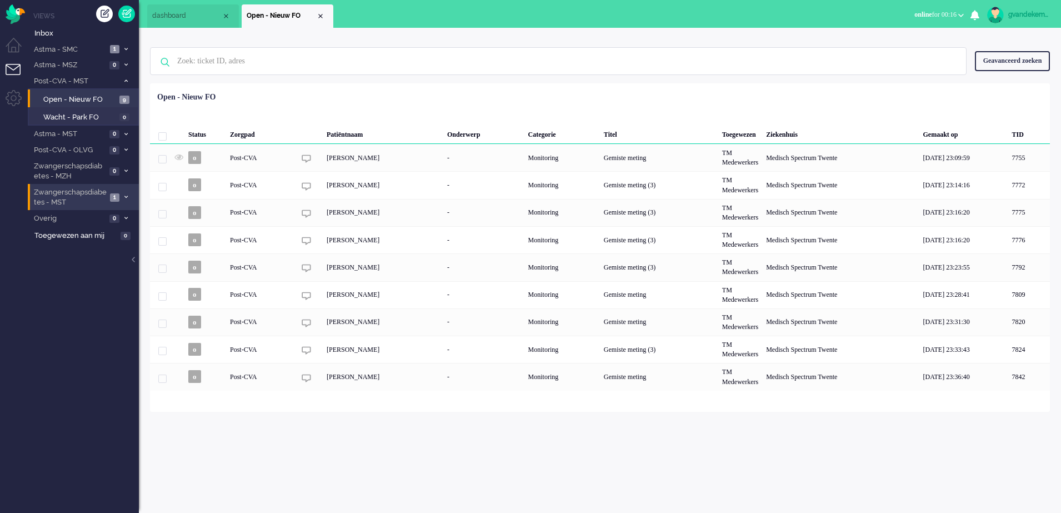
click at [122, 198] on span at bounding box center [126, 197] width 8 height 6
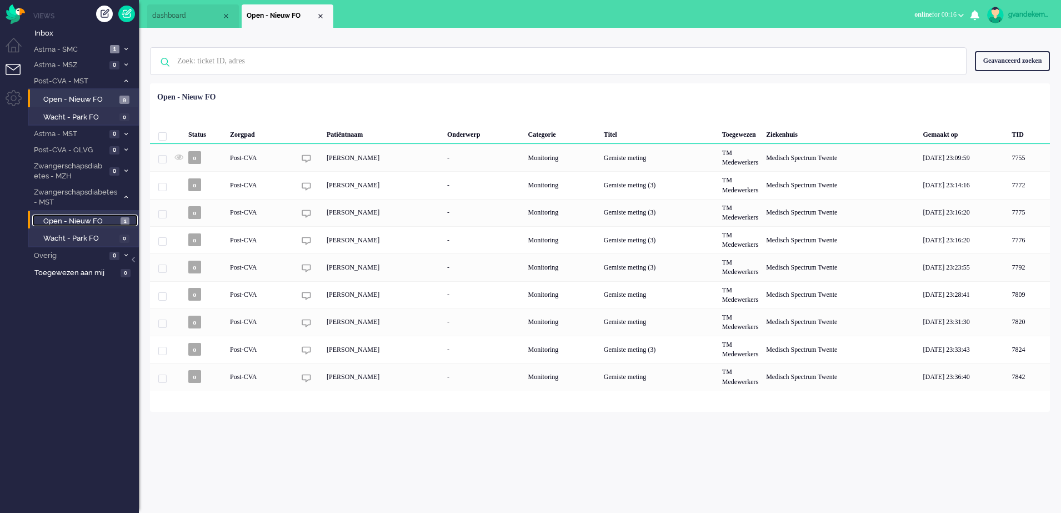
click at [98, 219] on span "Open - Nieuw FO" at bounding box center [80, 221] width 74 height 11
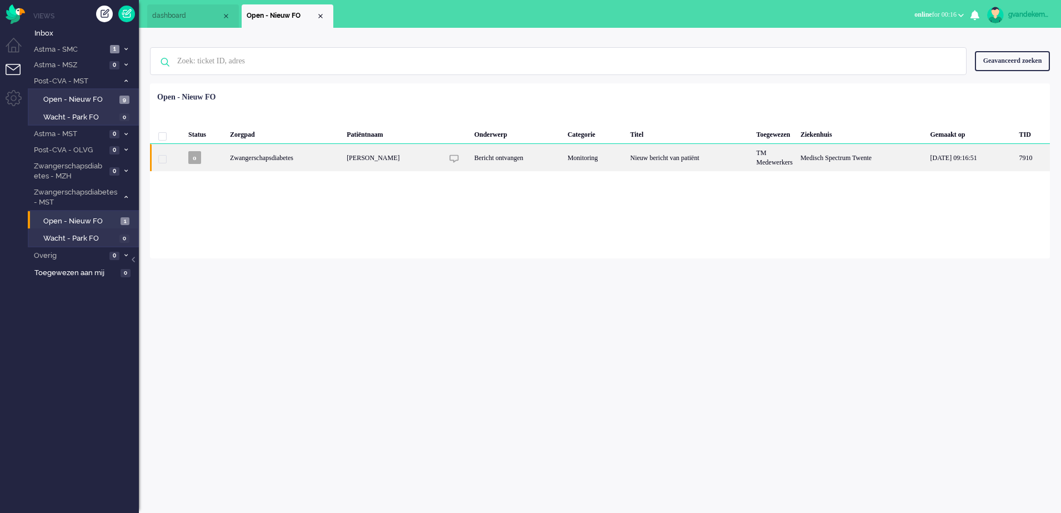
click at [520, 156] on div "Bericht ontvangen" at bounding box center [516, 157] width 93 height 27
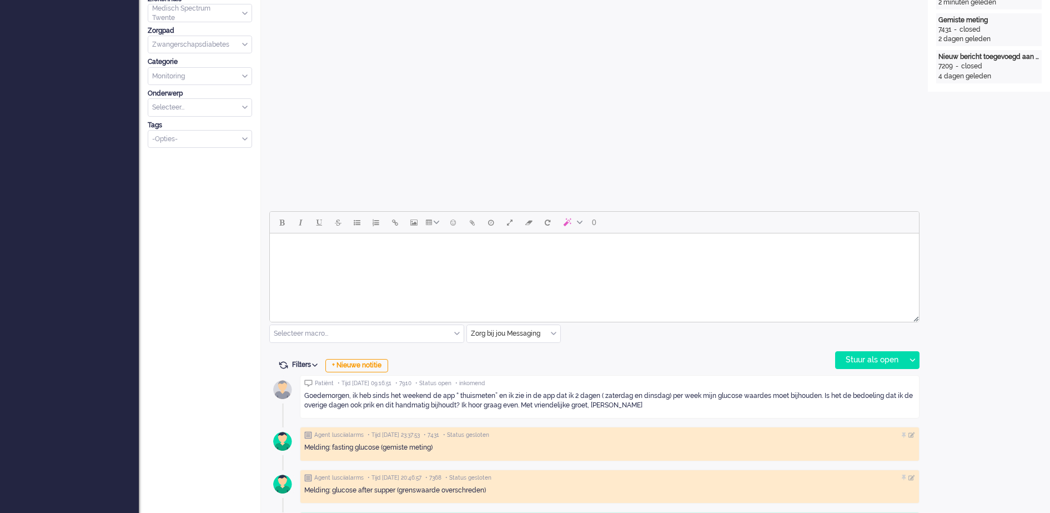
scroll to position [328, 0]
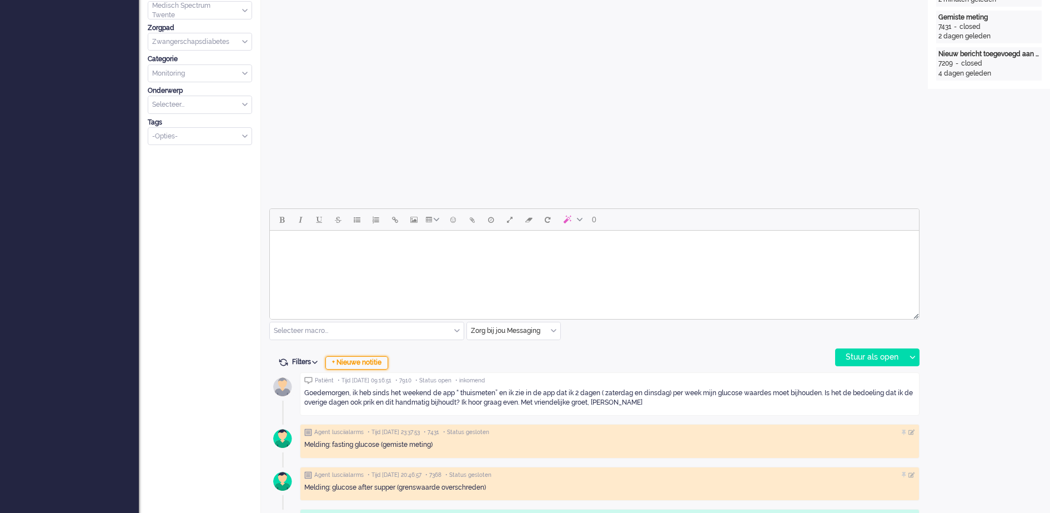
click at [355, 366] on div "+ Nieuwe notitie" at bounding box center [356, 362] width 63 height 13
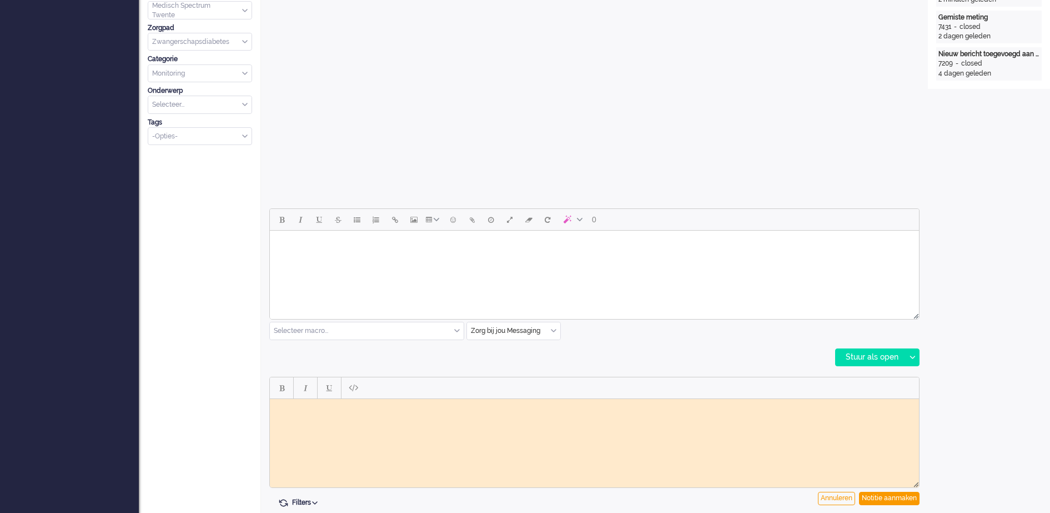
scroll to position [0, 0]
click at [895, 498] on div "Notitie aanmaken" at bounding box center [889, 498] width 61 height 13
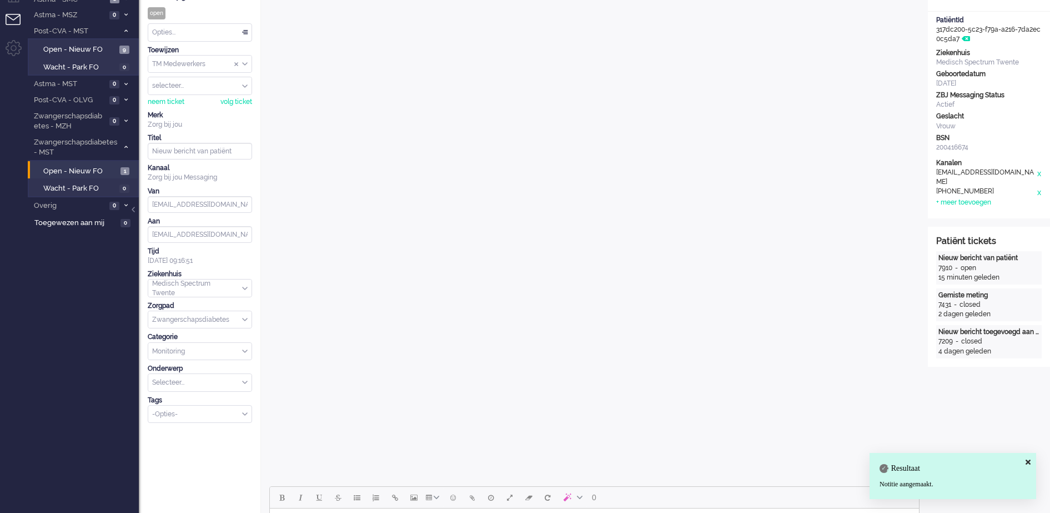
scroll to position [42, 0]
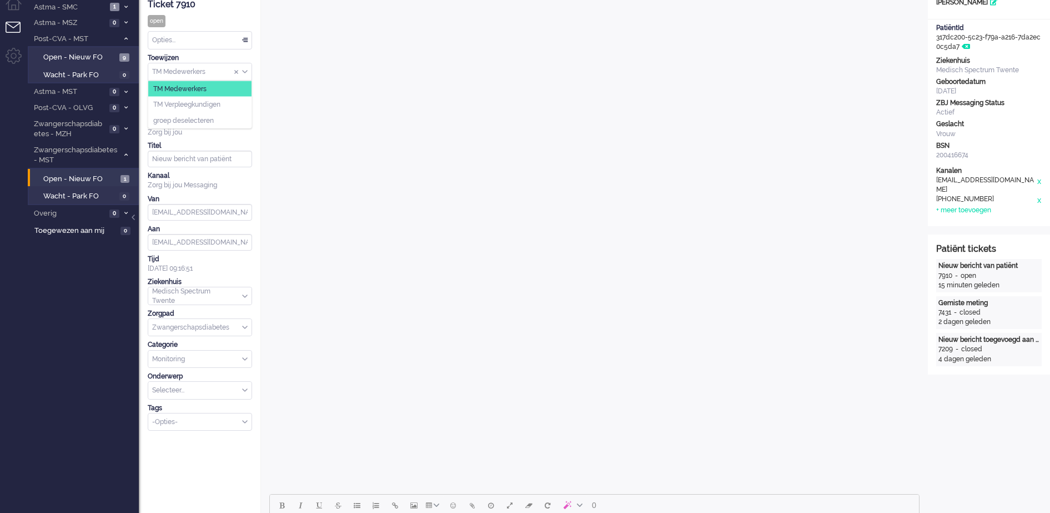
click at [244, 70] on div "TM Medewerkers" at bounding box center [199, 71] width 103 height 17
click at [226, 103] on li "TM Verpleegkundigen" at bounding box center [199, 105] width 103 height 16
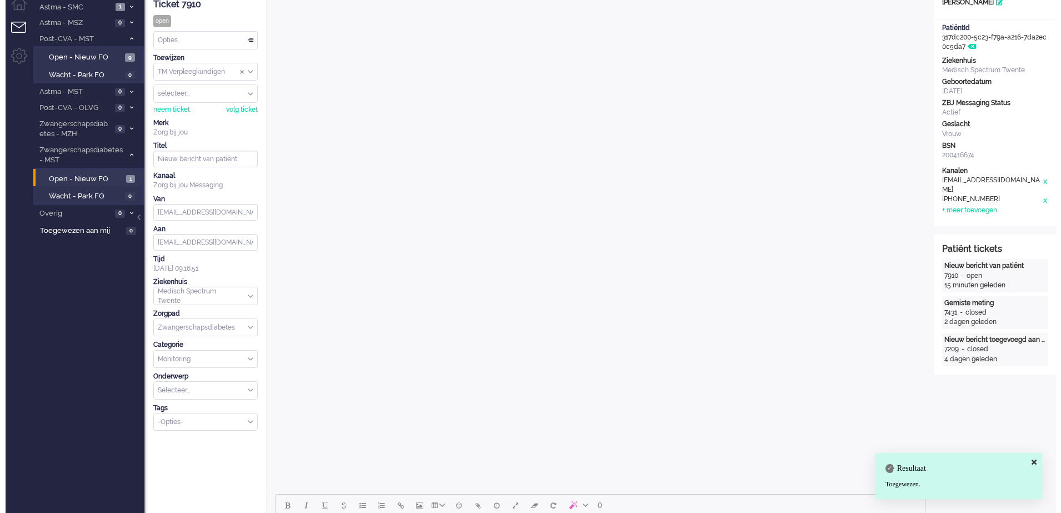
scroll to position [0, 0]
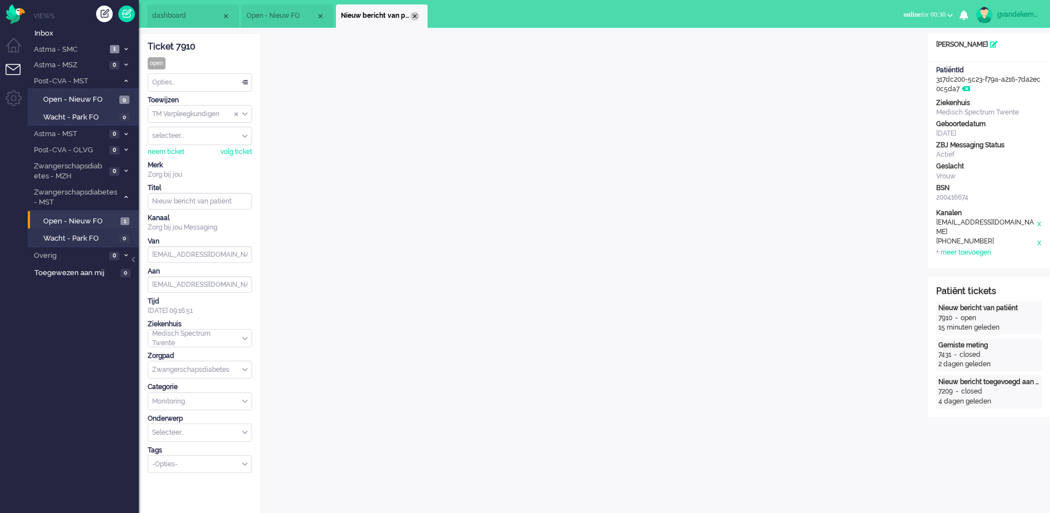
click at [413, 17] on div "Close tab" at bounding box center [414, 16] width 9 height 9
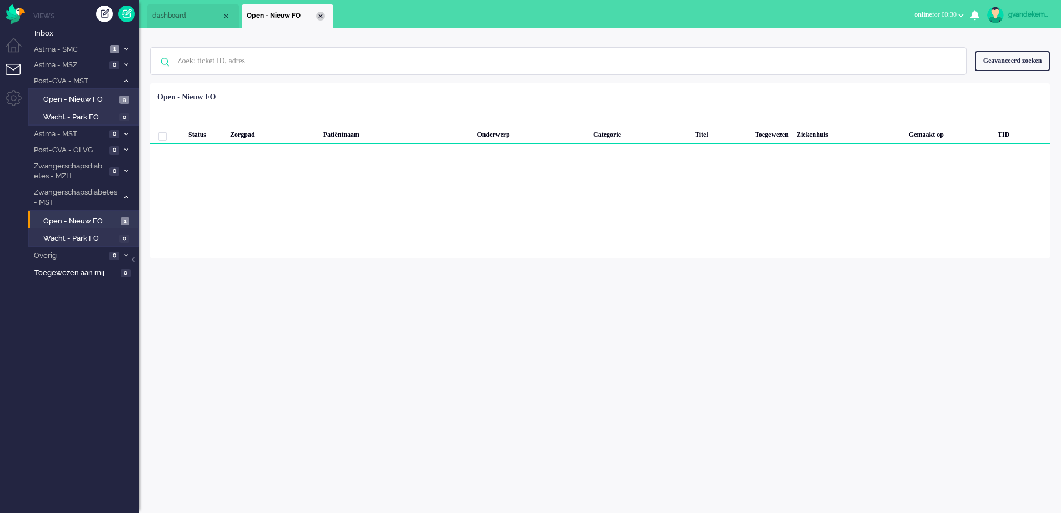
click at [320, 16] on div "Close tab" at bounding box center [320, 16] width 9 height 9
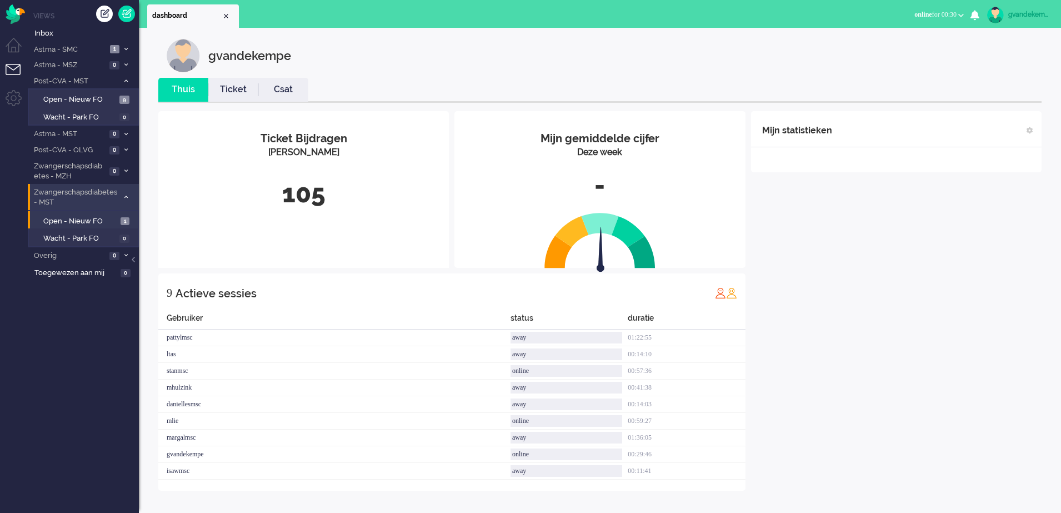
click at [123, 196] on span at bounding box center [126, 197] width 8 height 6
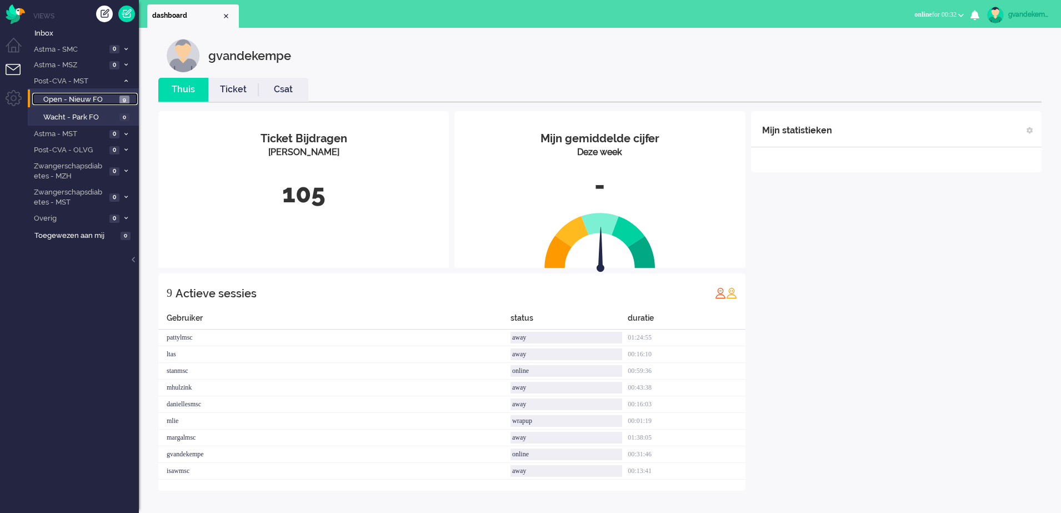
click at [93, 100] on span "Open - Nieuw FO" at bounding box center [79, 99] width 73 height 11
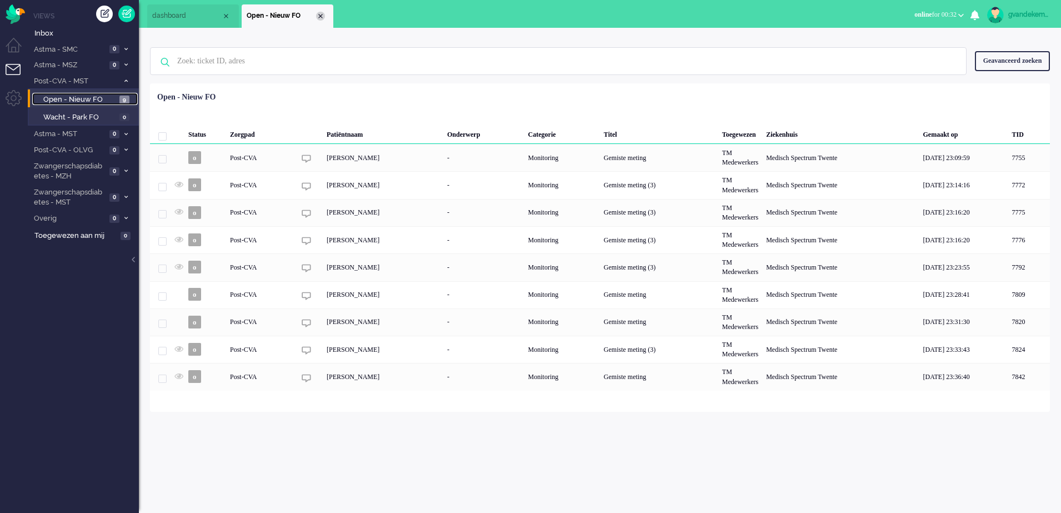
click at [324, 15] on div "Close tab" at bounding box center [320, 16] width 9 height 9
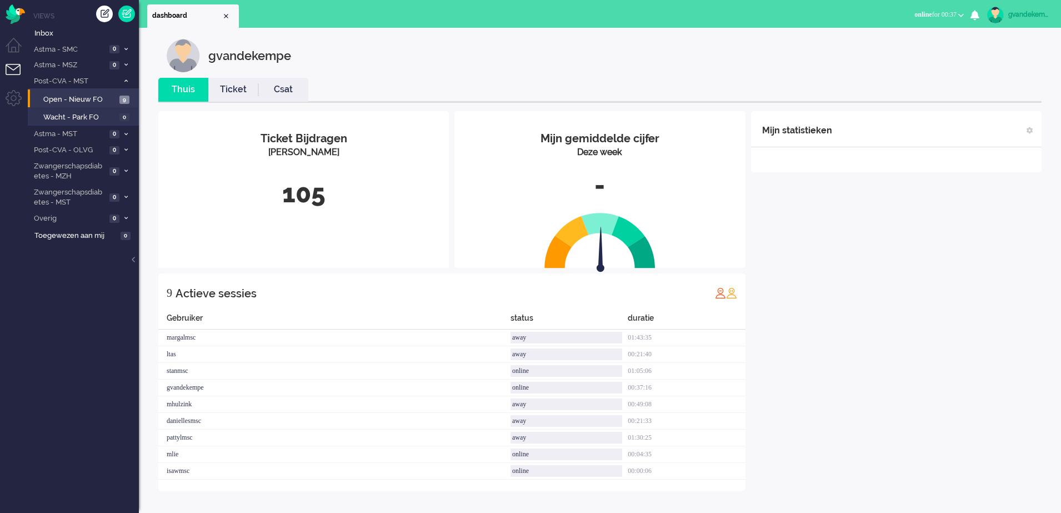
click at [919, 369] on div "Mijn statistieken + Statistieken toevoegen Bel tijd (gemiddelde dag) Wrapup tij…" at bounding box center [896, 300] width 290 height 379
click at [972, 291] on div "Mijn statistieken + Statistieken toevoegen Bel tijd (gemiddelde dag) Wrapup tij…" at bounding box center [896, 300] width 290 height 379
click at [943, 372] on div "Mijn statistieken + Statistieken toevoegen Bel tijd (gemiddelde dag) Wrapup tij…" at bounding box center [896, 300] width 290 height 379
click at [124, 68] on span at bounding box center [126, 65] width 8 height 6
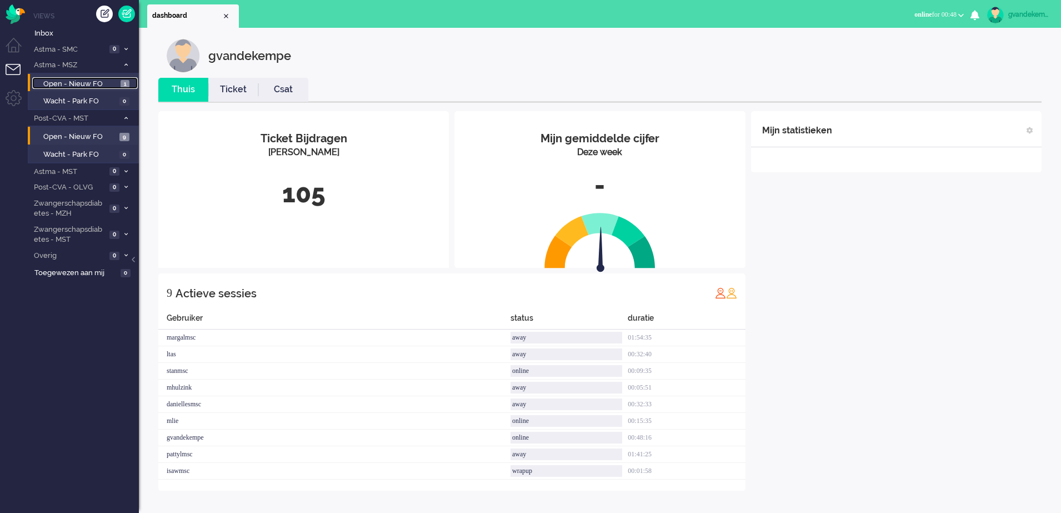
click at [105, 82] on span "Open - Nieuw FO" at bounding box center [80, 84] width 74 height 11
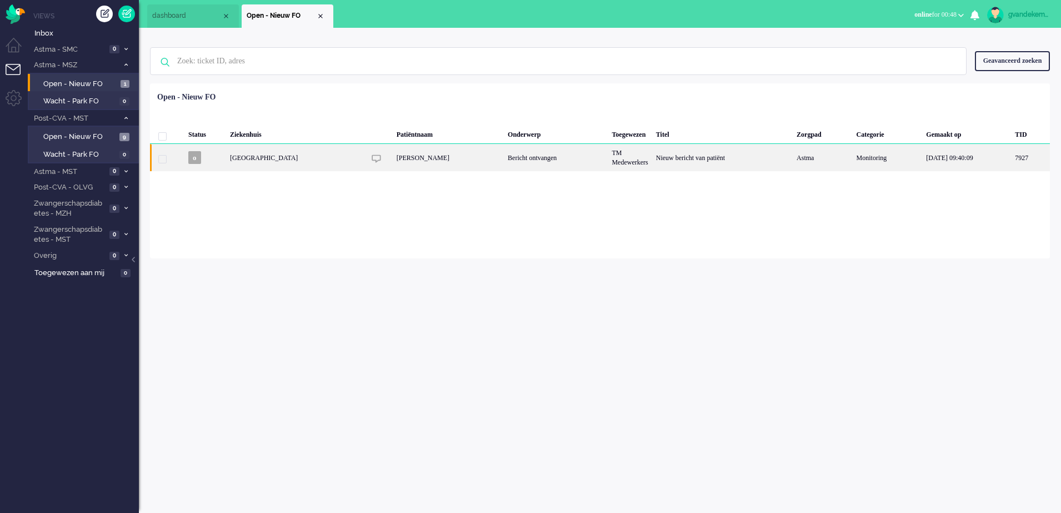
click at [583, 161] on div "Bericht ontvangen" at bounding box center [556, 157] width 104 height 27
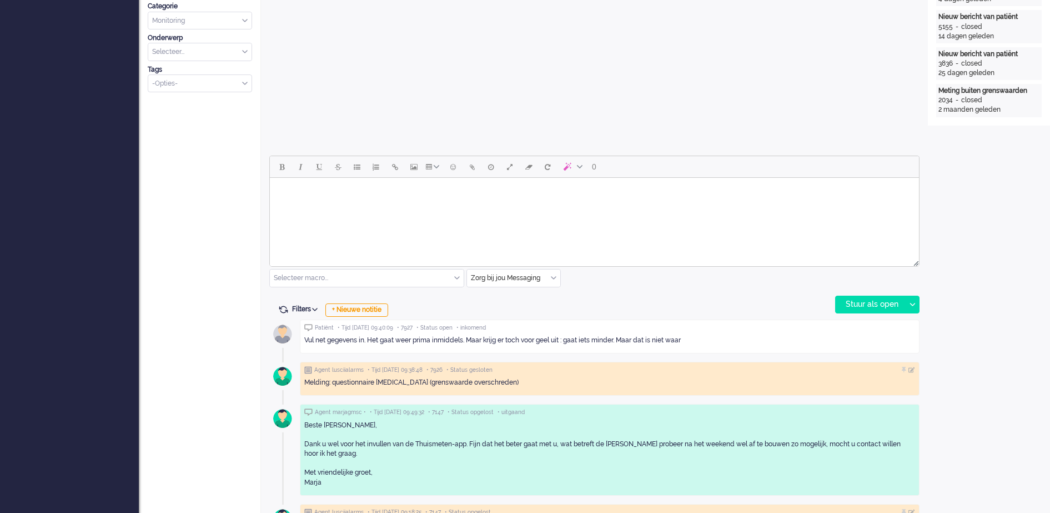
scroll to position [380, 0]
click at [183, 285] on div "Ticket 7927 open Kijkend Opties... Zet Status Open In afwachting Geparkeerd Opg…" at bounding box center [200, 461] width 122 height 1616
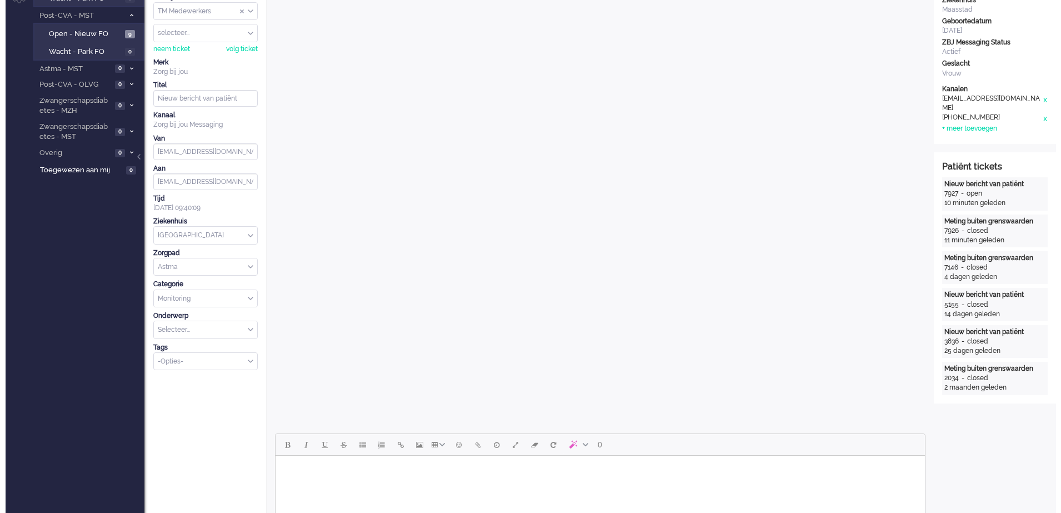
scroll to position [0, 0]
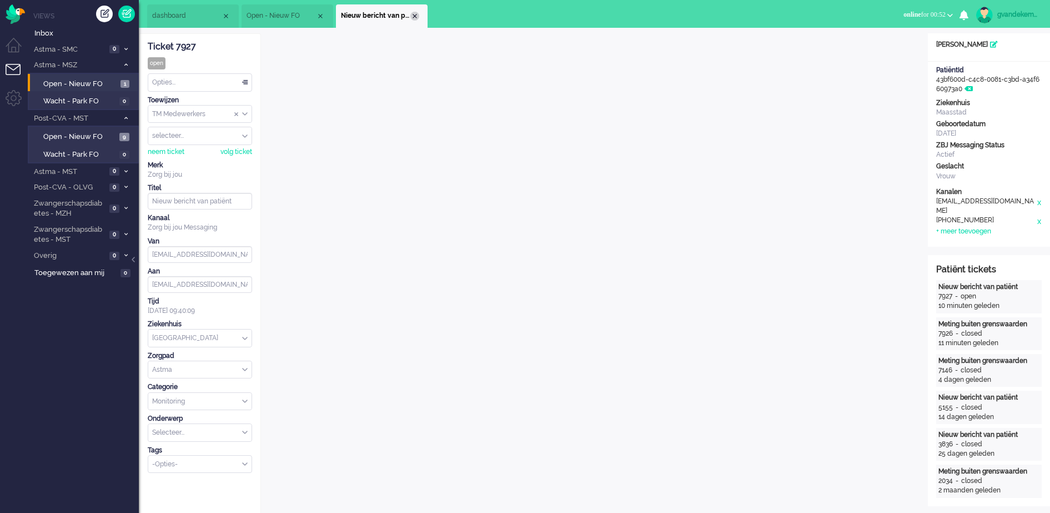
click at [417, 17] on div "Close tab" at bounding box center [414, 16] width 9 height 9
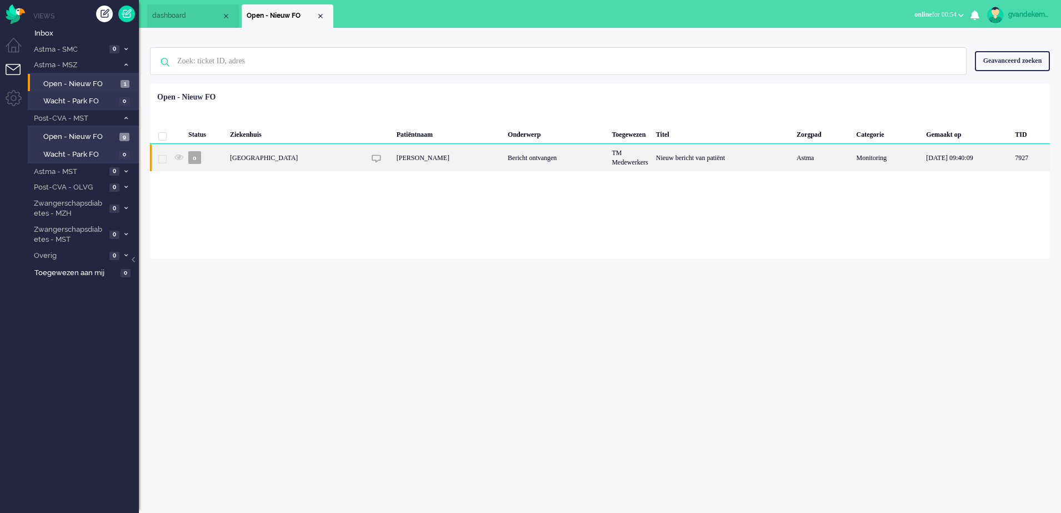
click at [399, 162] on div "[PERSON_NAME]" at bounding box center [448, 157] width 111 height 27
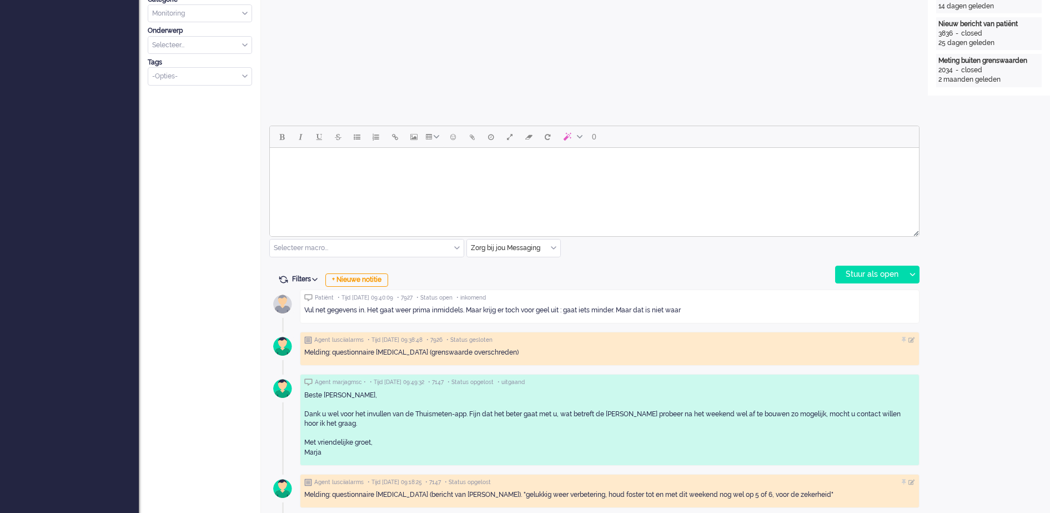
scroll to position [411, 0]
click at [368, 278] on div "+ Nieuwe notitie" at bounding box center [356, 279] width 63 height 13
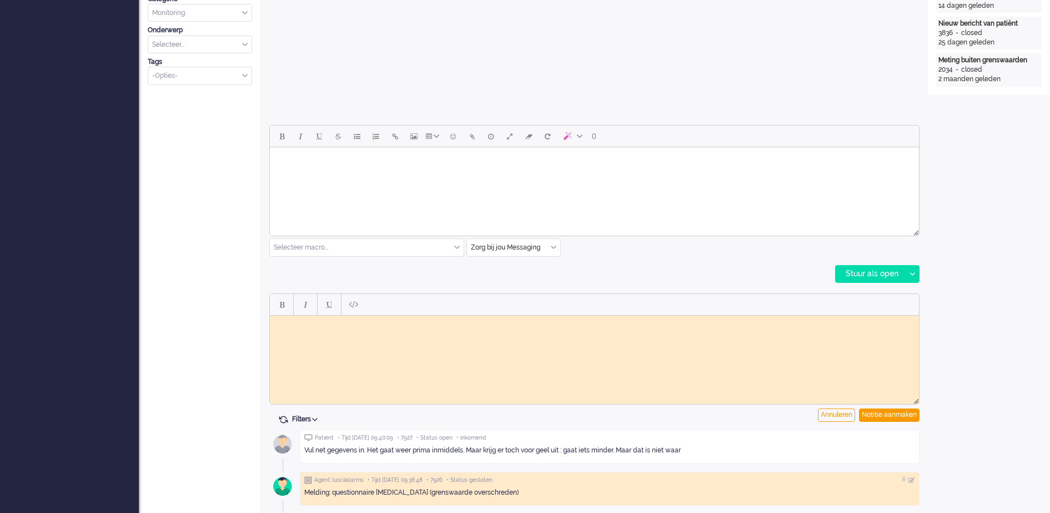
scroll to position [0, 0]
click at [871, 415] on div "Notitie aanmaken" at bounding box center [889, 414] width 61 height 13
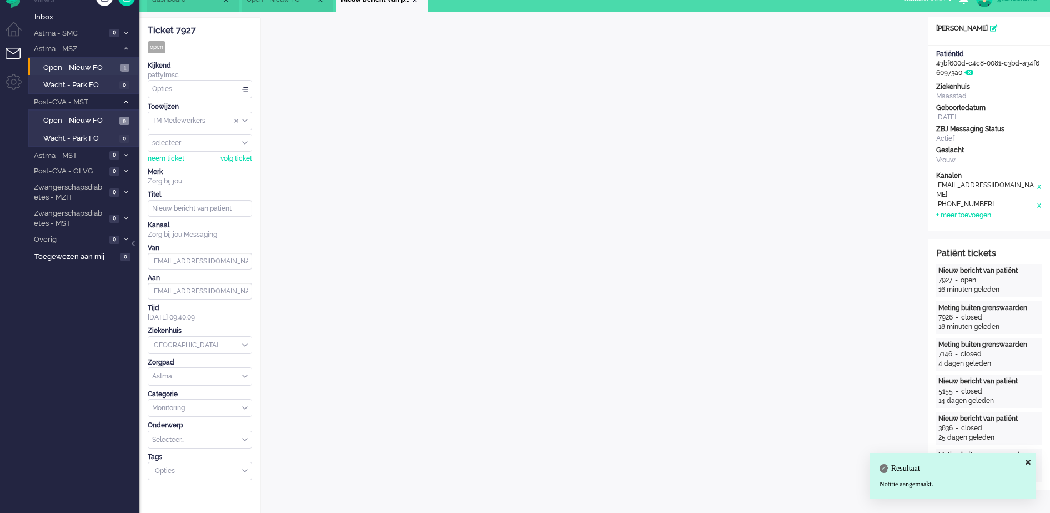
scroll to position [13, 0]
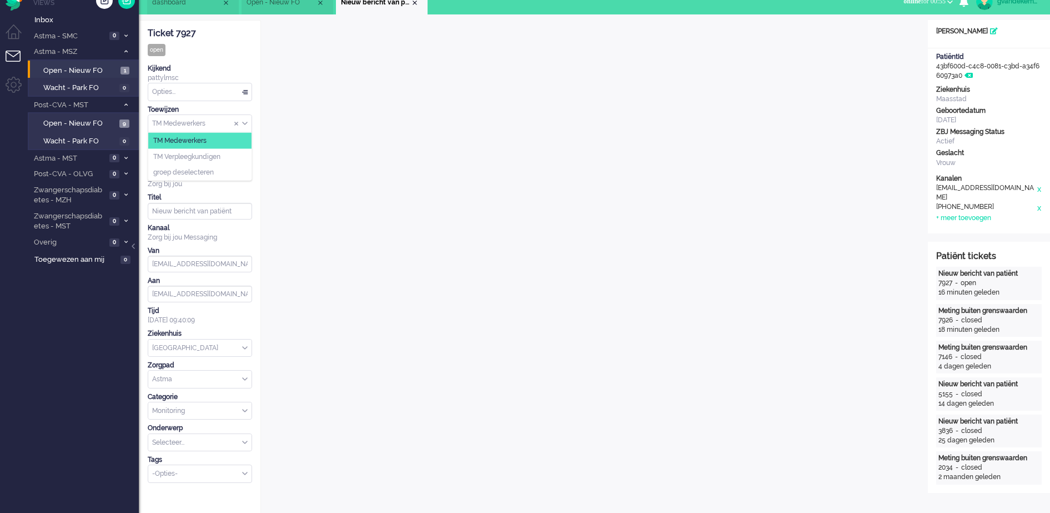
click at [244, 122] on div "TM Medewerkers" at bounding box center [199, 123] width 103 height 17
click at [221, 156] on span "TM Verpleegkundigen" at bounding box center [186, 156] width 67 height 9
click at [415, 3] on div "Close tab" at bounding box center [414, 2] width 9 height 9
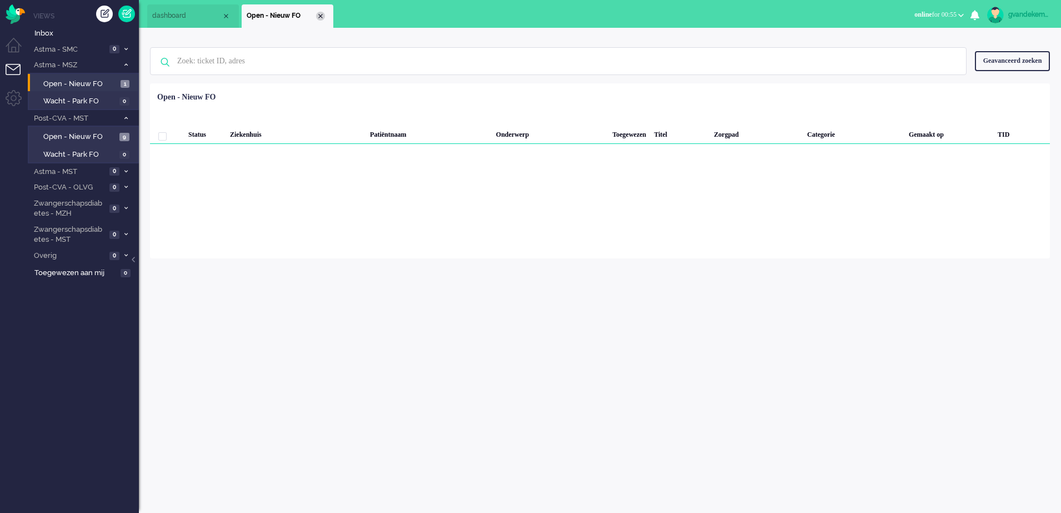
click at [322, 14] on div "Close tab" at bounding box center [320, 16] width 9 height 9
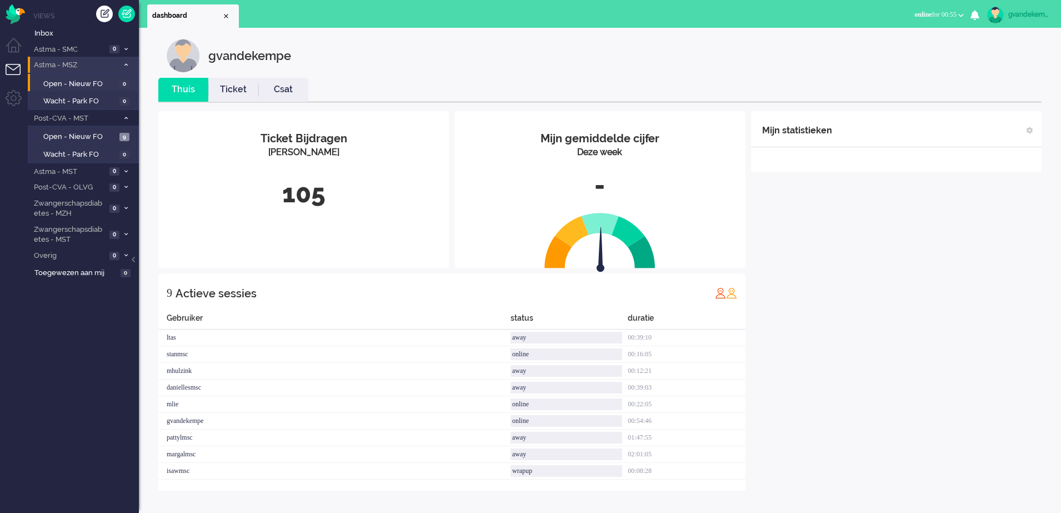
click at [125, 66] on icon at bounding box center [125, 65] width 3 height 4
